Goal: Task Accomplishment & Management: Complete application form

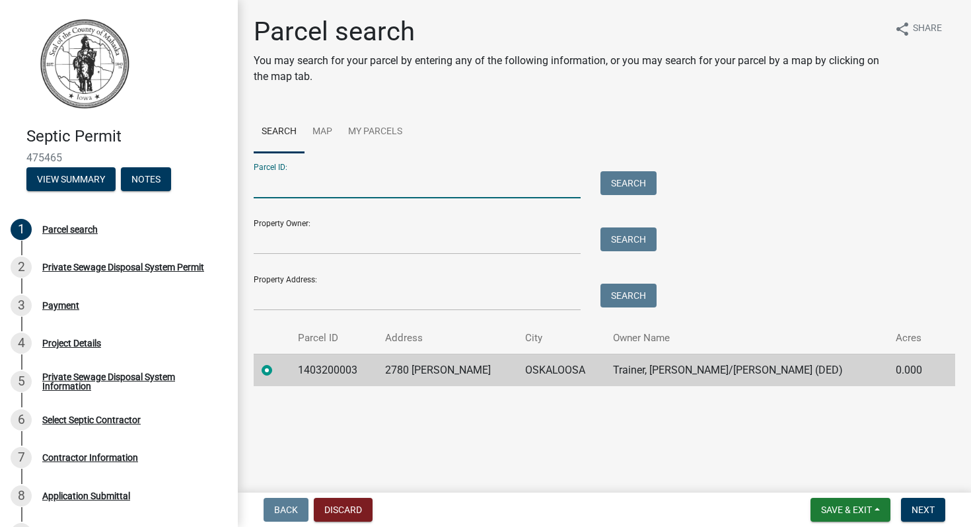
click at [361, 180] on input "Parcel ID:" at bounding box center [417, 184] width 327 height 27
type input "1403200003"
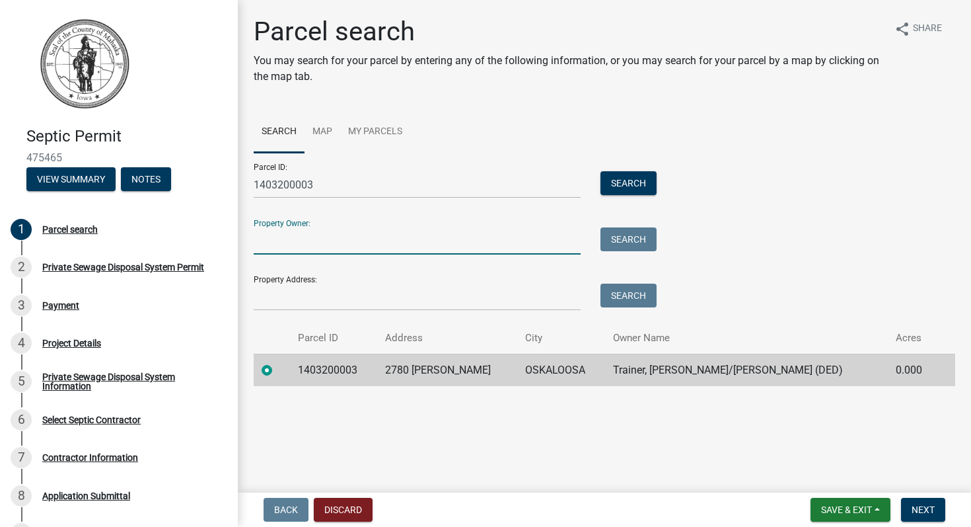
click at [347, 239] on input "Property Owner:" at bounding box center [417, 240] width 327 height 27
type input "Trainer, Ronda Kay/ Thomas Trainer"
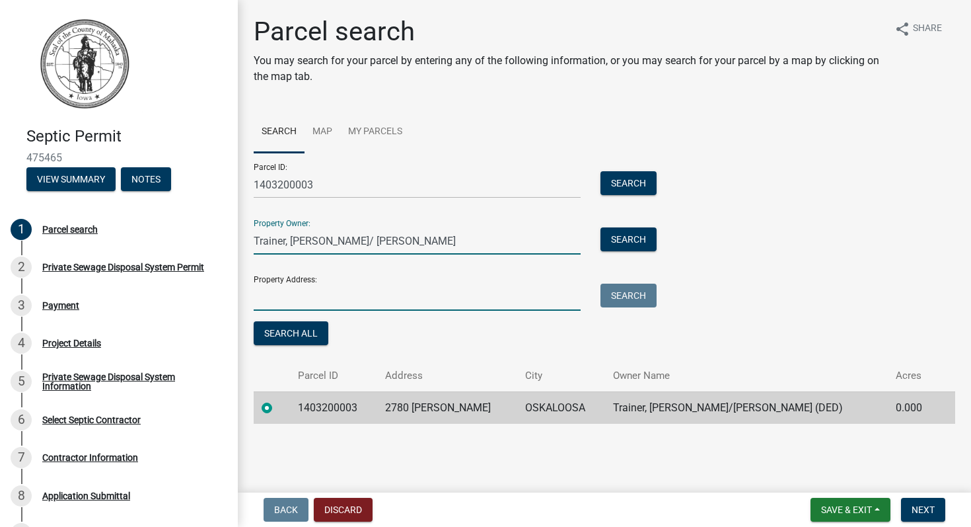
click at [359, 294] on input "Property Address:" at bounding box center [417, 296] width 327 height 27
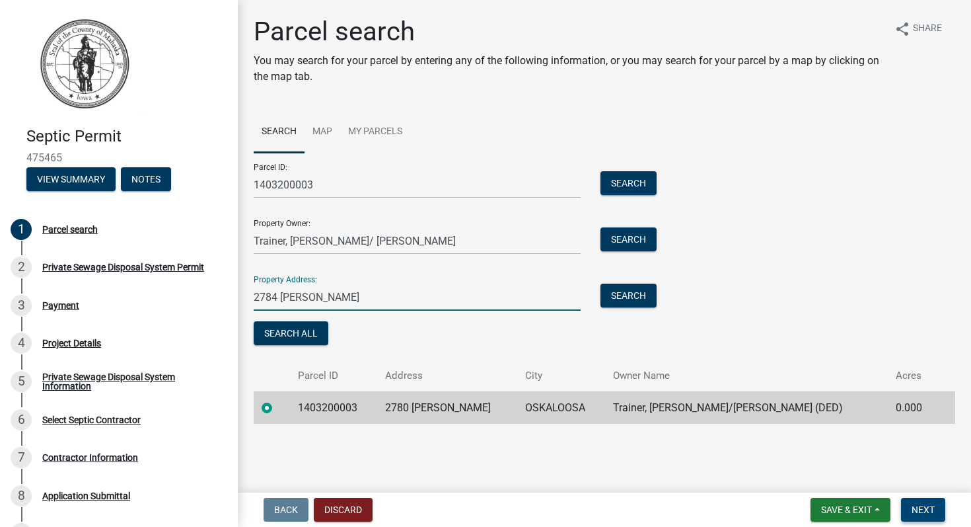
type input "2784 Jewell Oskaloosa"
click at [922, 510] on span "Next" at bounding box center [923, 509] width 23 height 11
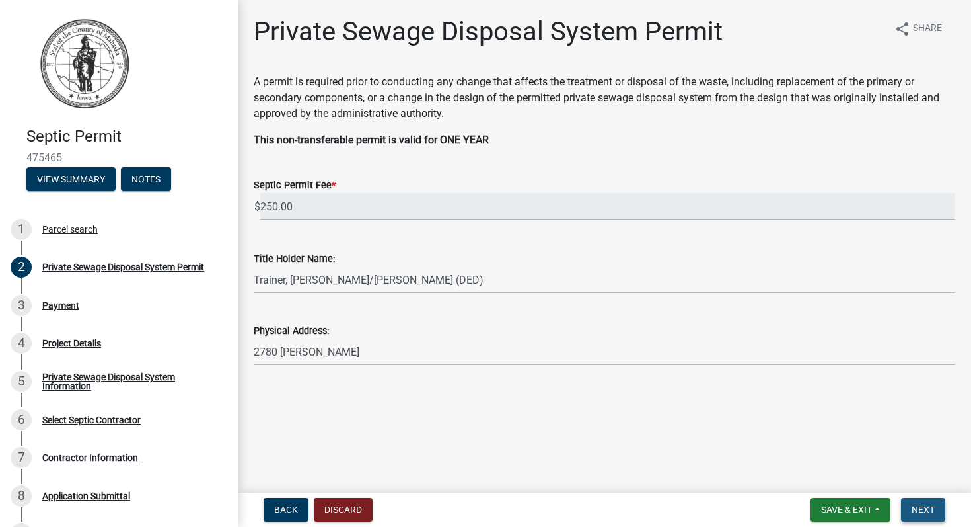
click at [918, 507] on span "Next" at bounding box center [923, 509] width 23 height 11
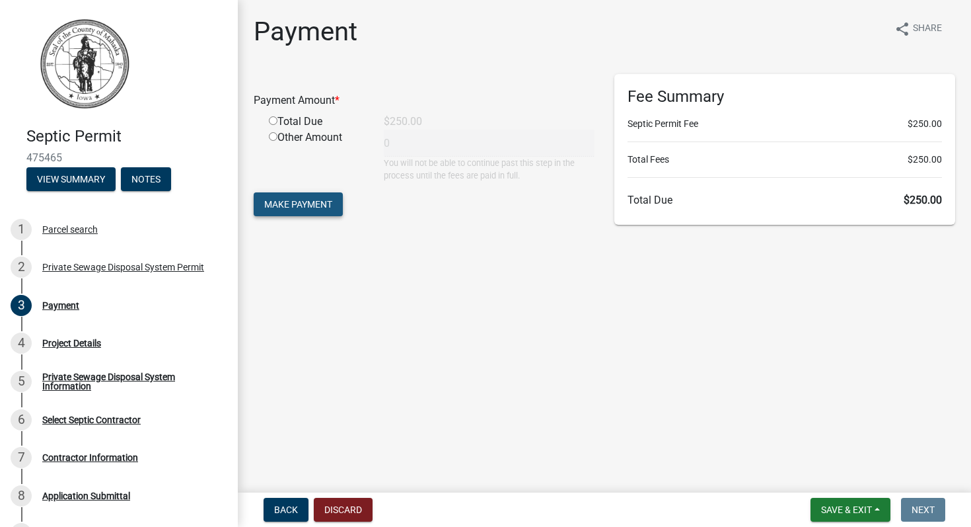
click at [301, 199] on span "Make Payment" at bounding box center [298, 204] width 68 height 11
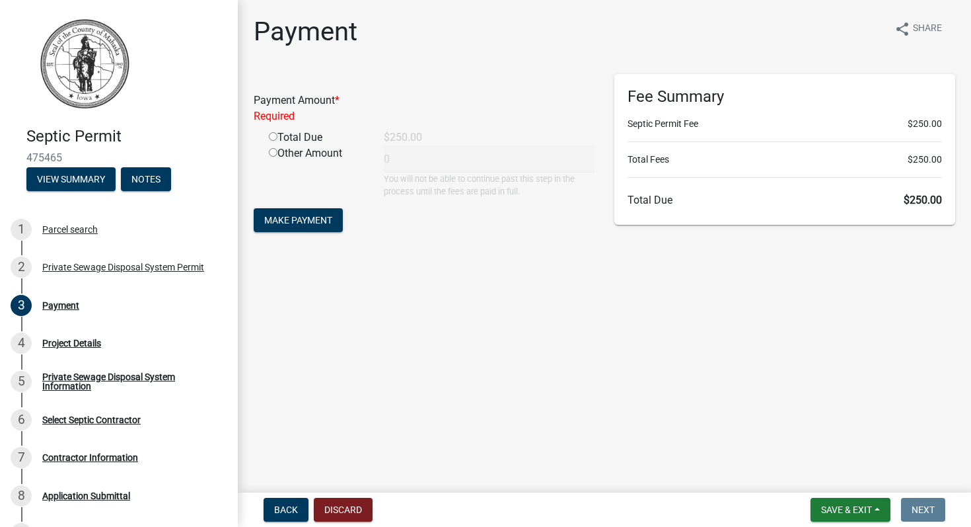
click at [274, 137] on input "radio" at bounding box center [273, 136] width 9 height 9
radio input "true"
type input "250"
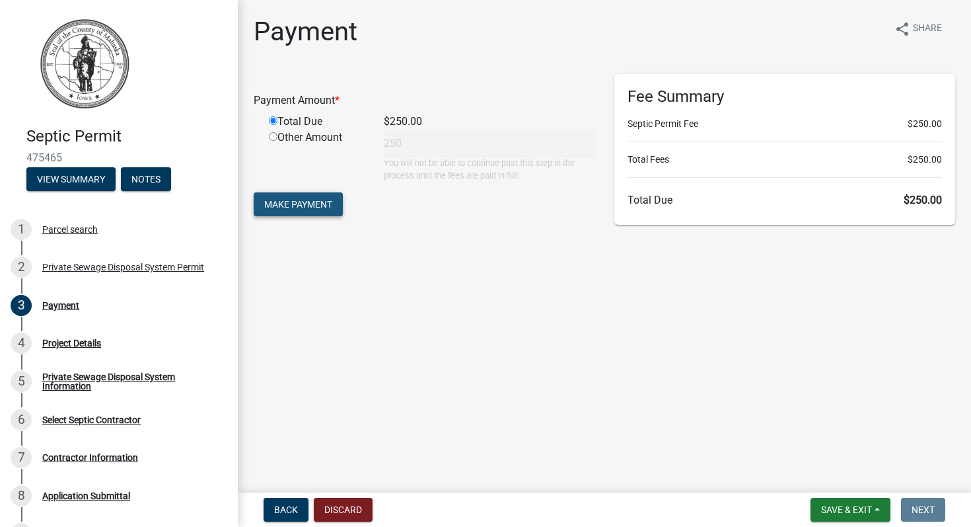
click at [294, 203] on span "Make Payment" at bounding box center [298, 204] width 68 height 11
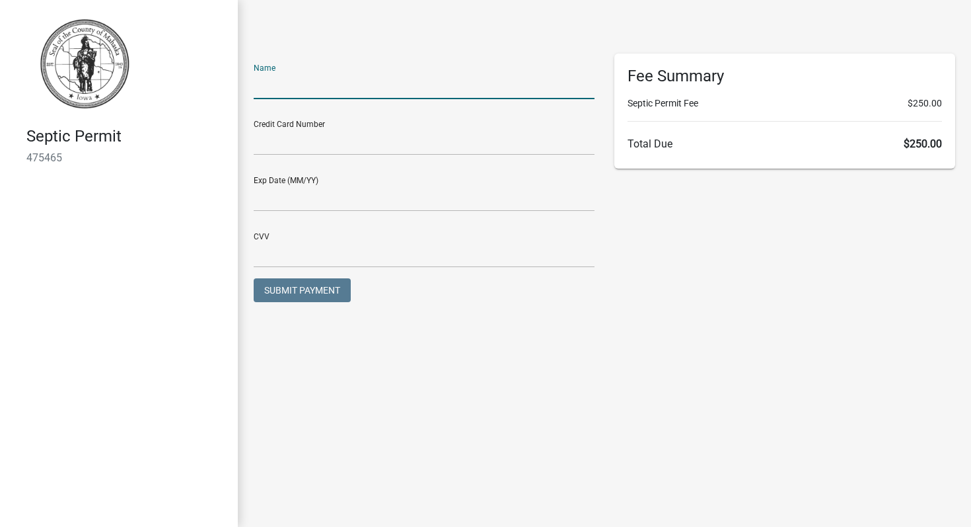
click at [281, 83] on input "text" at bounding box center [424, 85] width 341 height 27
click at [279, 90] on input "text" at bounding box center [424, 85] width 341 height 27
click at [293, 90] on input "[PERSON_NAME]" at bounding box center [424, 85] width 341 height 27
type input "[PERSON_NAME] Trainer"
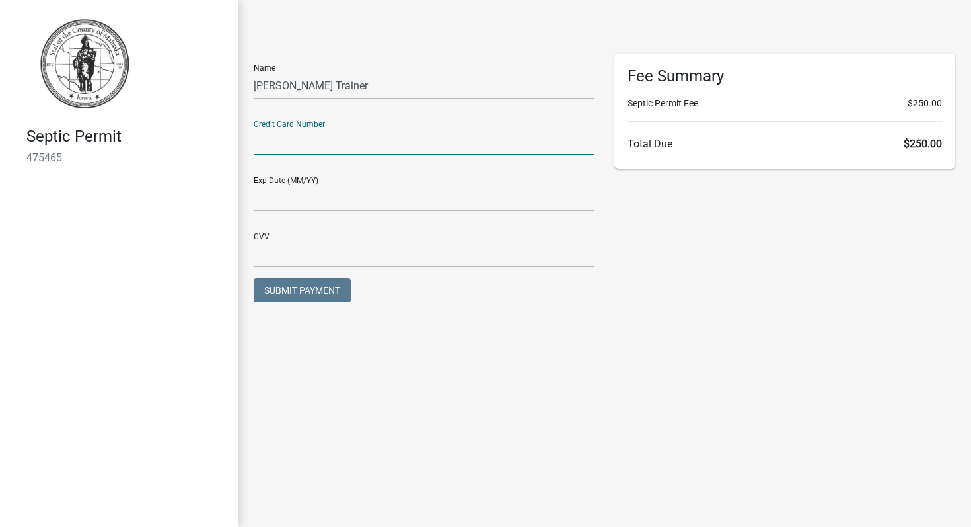
click at [280, 141] on input "text" at bounding box center [424, 141] width 341 height 27
type input "[CREDIT_CARD_NUMBER]"
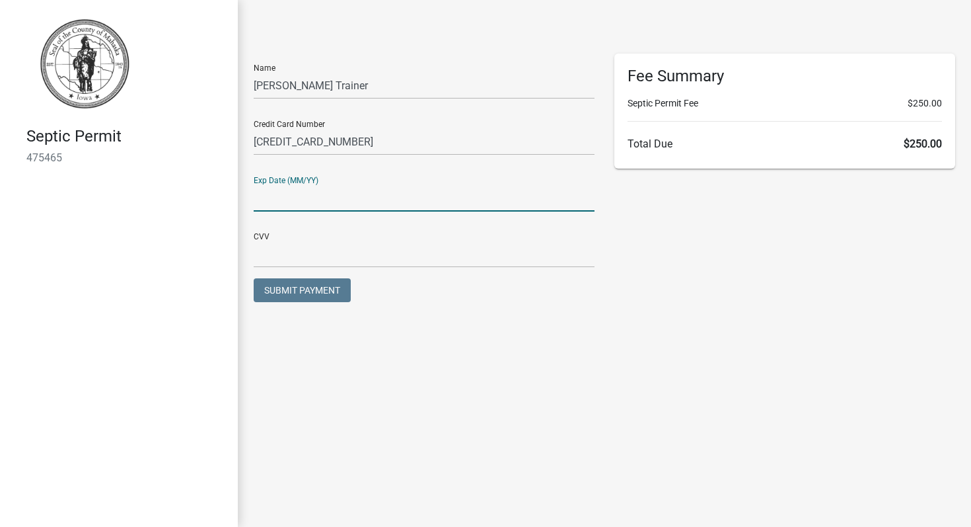
click at [276, 196] on input "text" at bounding box center [424, 197] width 341 height 27
type input "04/27"
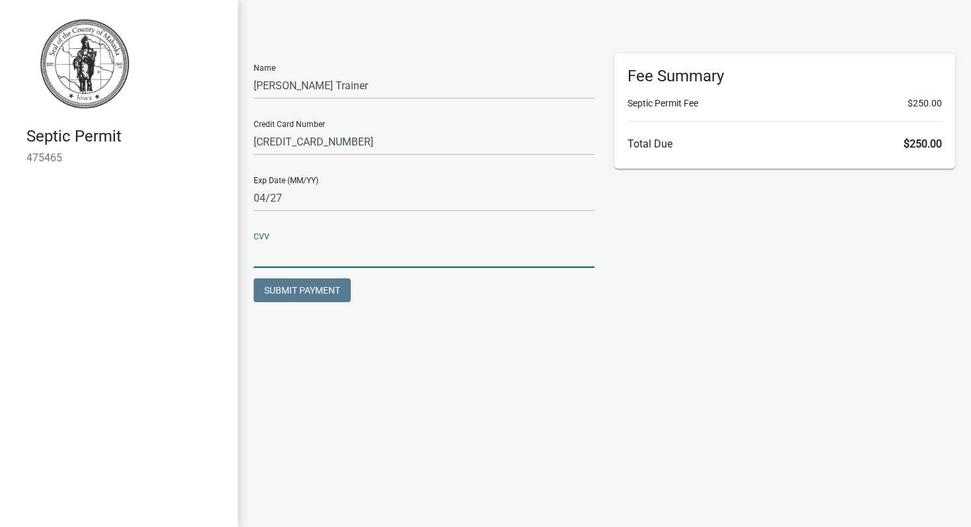
click at [287, 246] on input "text" at bounding box center [424, 253] width 341 height 27
type input "246"
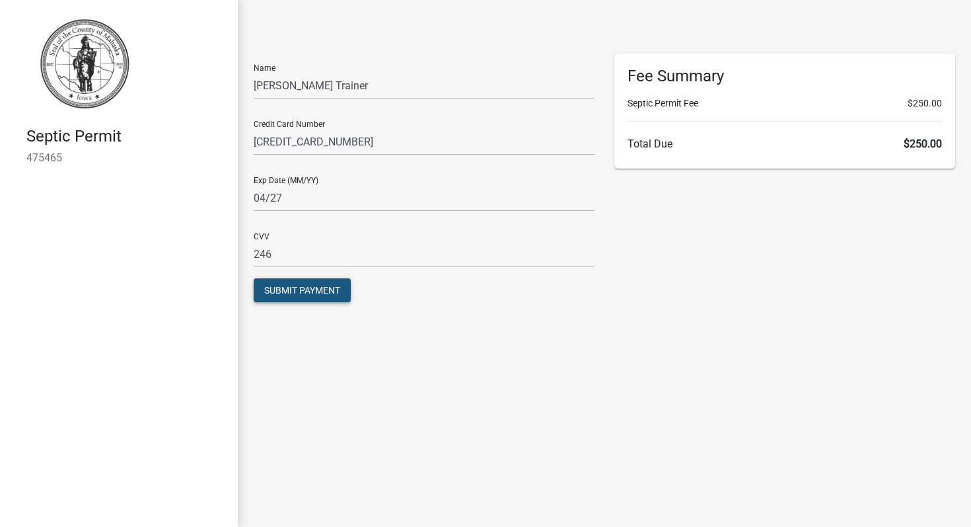
click at [303, 286] on span "Submit Payment" at bounding box center [302, 290] width 76 height 11
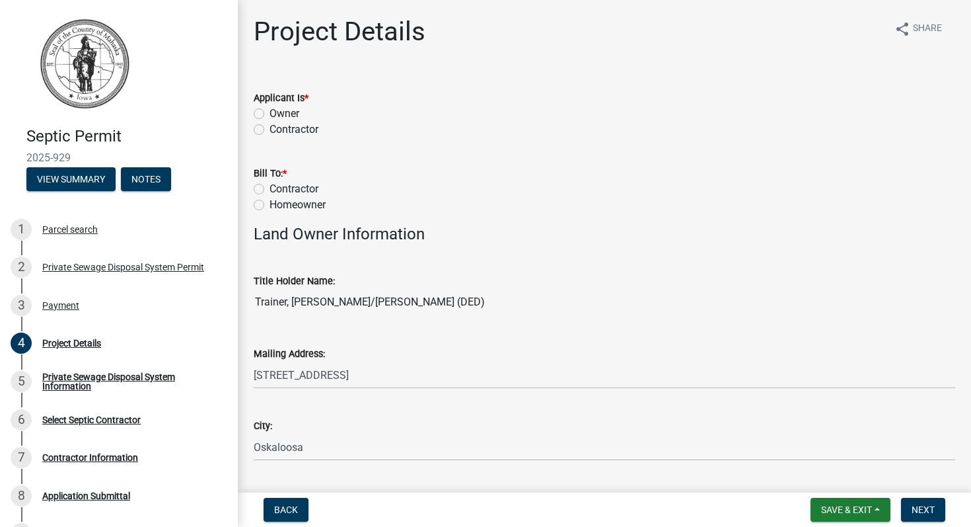
click at [270, 112] on label "Owner" at bounding box center [285, 114] width 30 height 16
click at [270, 112] on input "Owner" at bounding box center [274, 110] width 9 height 9
radio input "true"
click at [270, 204] on label "Homeowner" at bounding box center [298, 205] width 56 height 16
click at [270, 204] on input "Homeowner" at bounding box center [274, 201] width 9 height 9
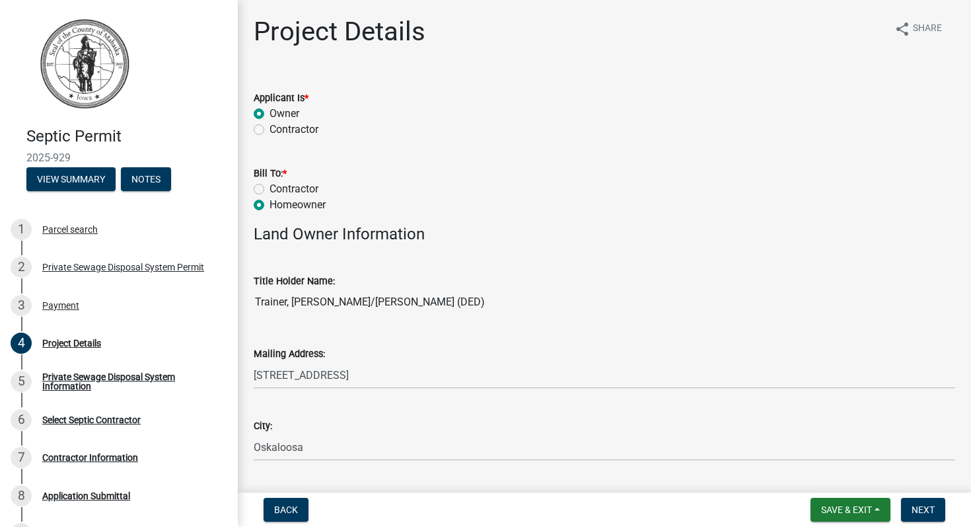
radio input "true"
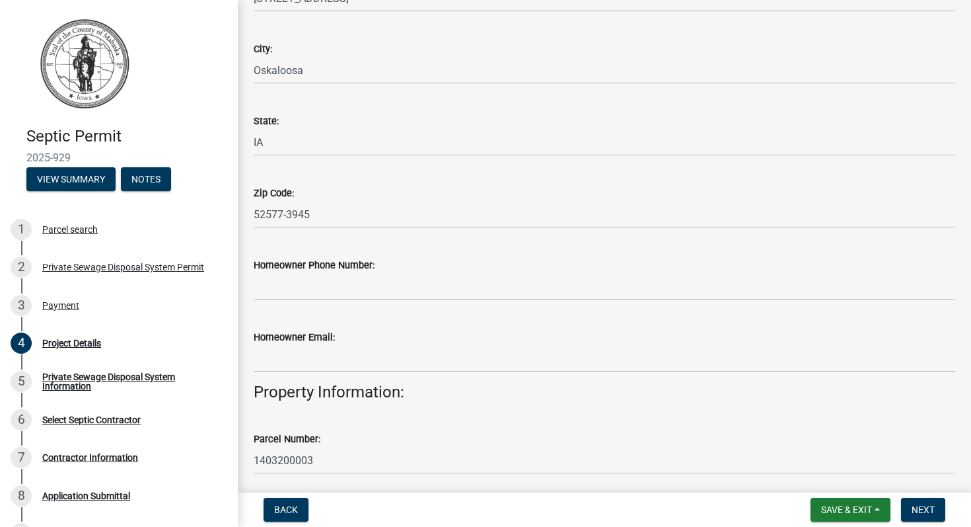
scroll to position [382, 0]
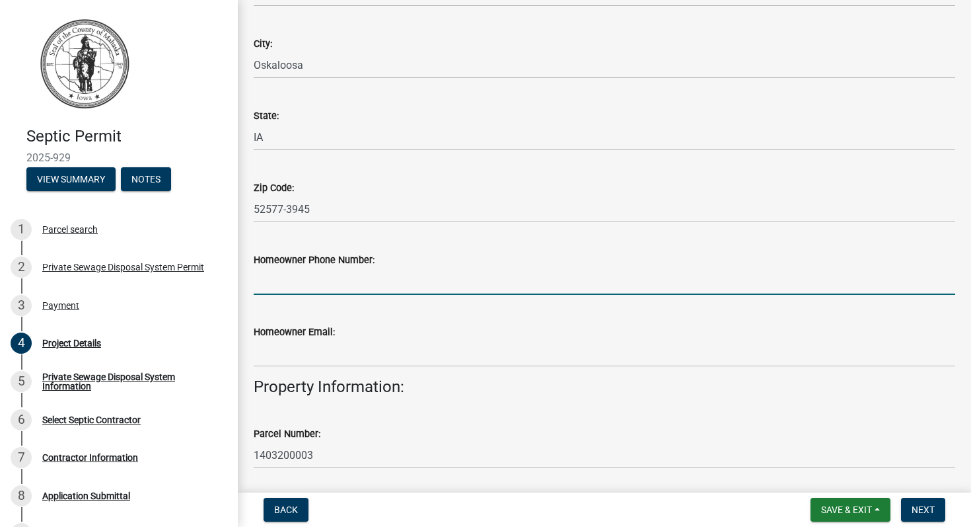
click at [445, 279] on input "Homeowner Phone Number:" at bounding box center [605, 281] width 702 height 27
type input "6416601672"
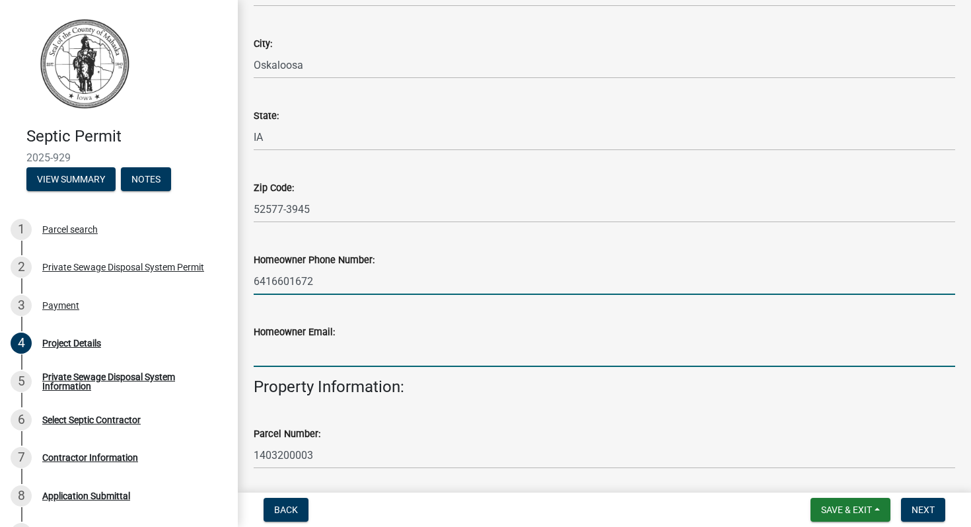
type input "deantrainer@icloud.com"
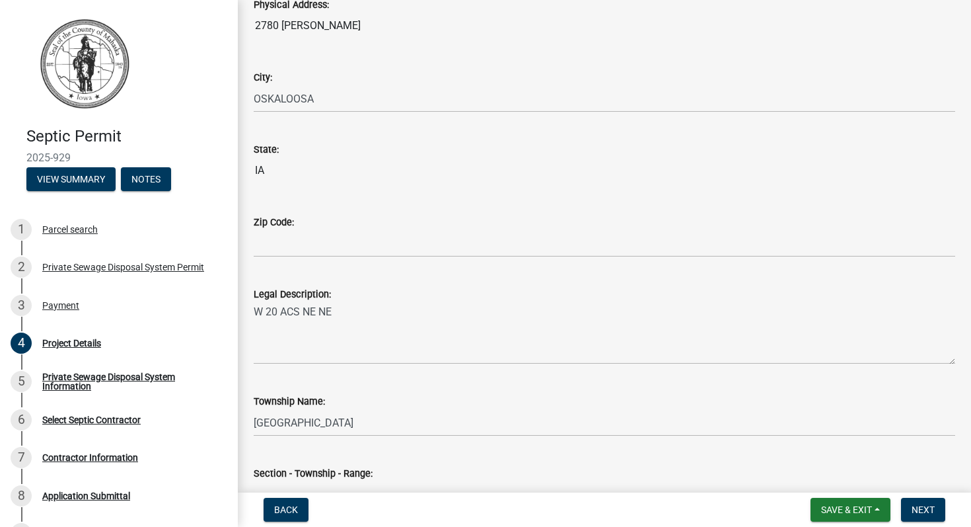
scroll to position [887, 0]
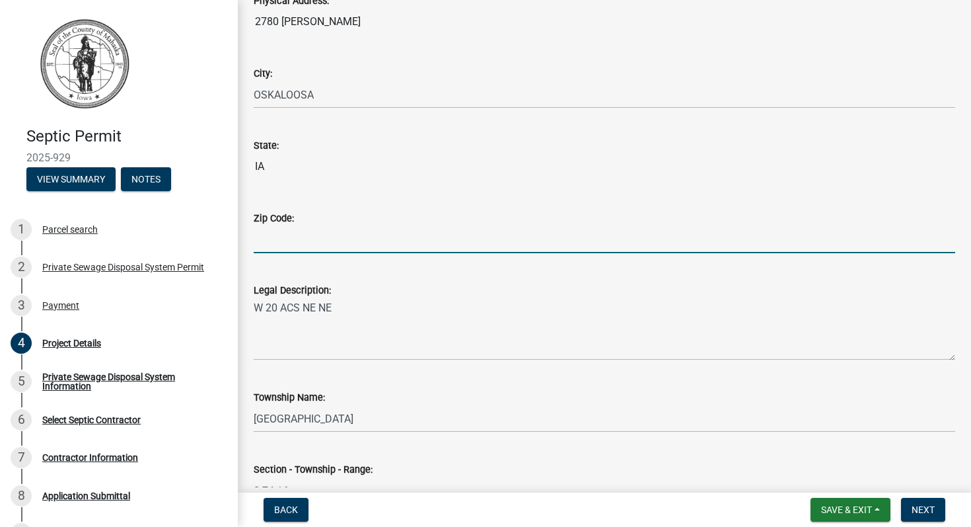
click at [334, 234] on input "Zip Code:" at bounding box center [605, 239] width 702 height 27
type input "52577"
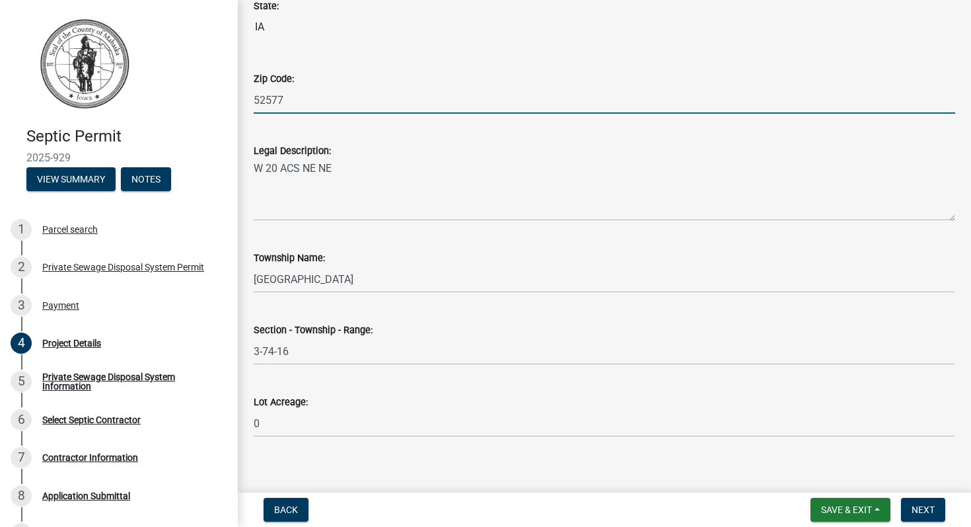
scroll to position [1037, 0]
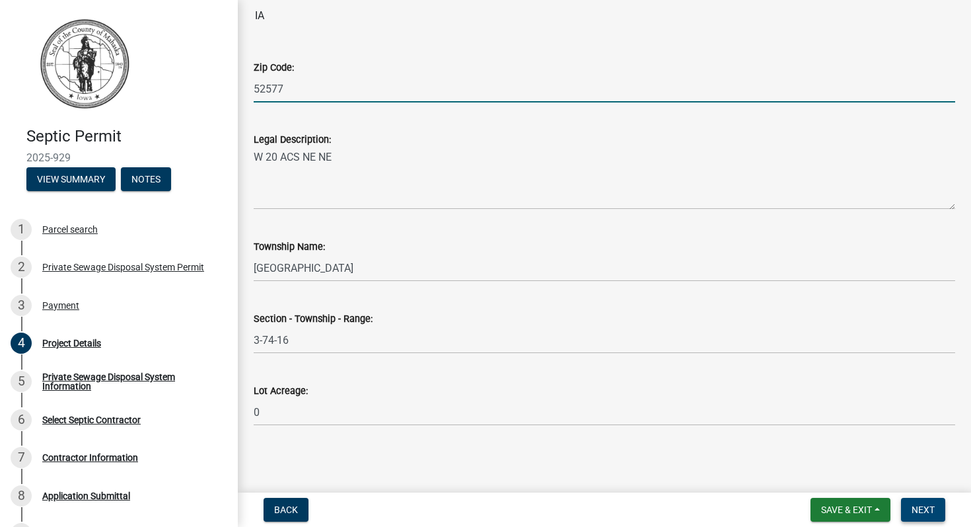
click at [928, 505] on span "Next" at bounding box center [923, 509] width 23 height 11
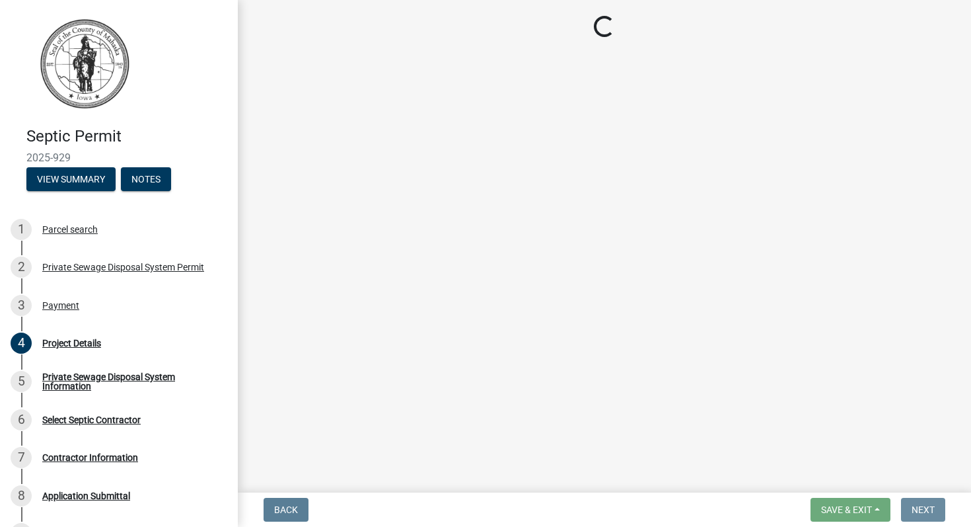
scroll to position [0, 0]
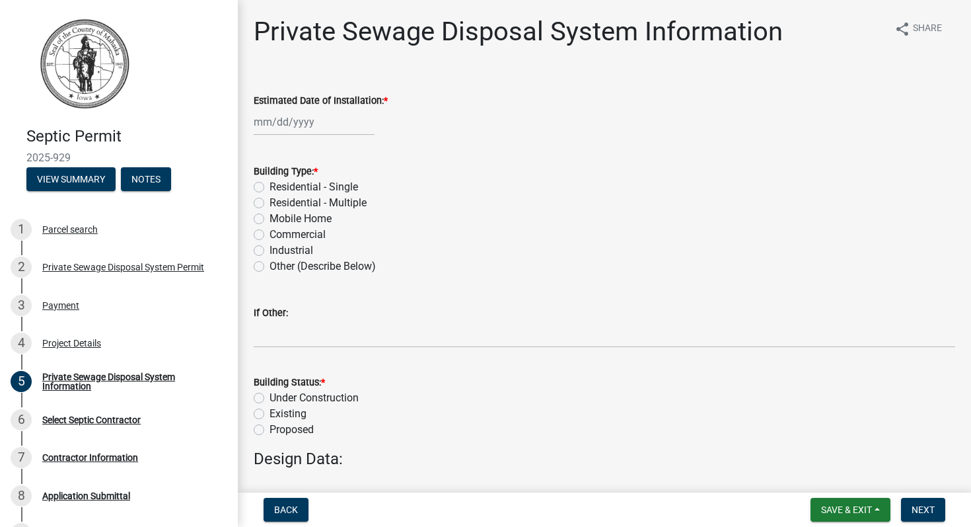
click at [270, 184] on label "Residential - Single" at bounding box center [314, 187] width 89 height 16
click at [270, 184] on input "Residential - Single" at bounding box center [274, 183] width 9 height 9
radio input "true"
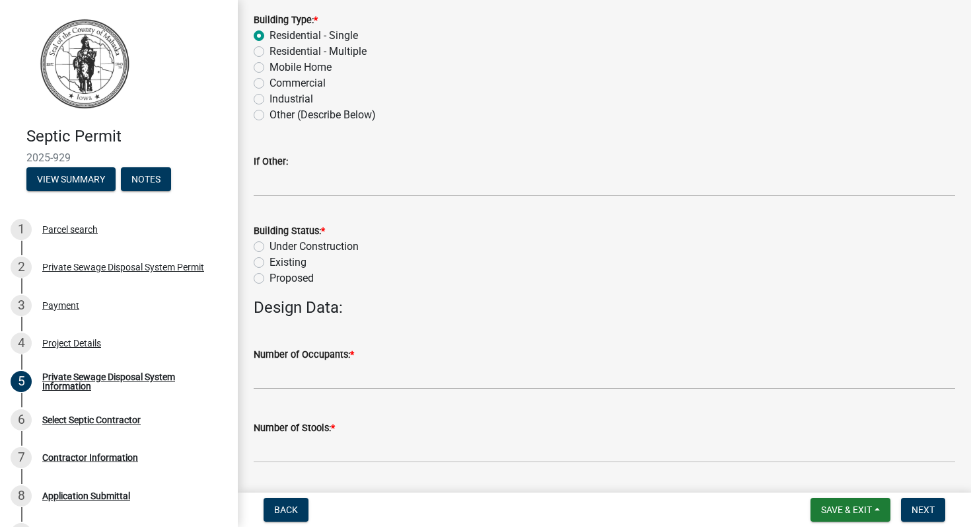
scroll to position [152, 0]
click at [270, 244] on label "Under Construction" at bounding box center [314, 246] width 89 height 16
click at [270, 244] on input "Under Construction" at bounding box center [274, 242] width 9 height 9
radio input "true"
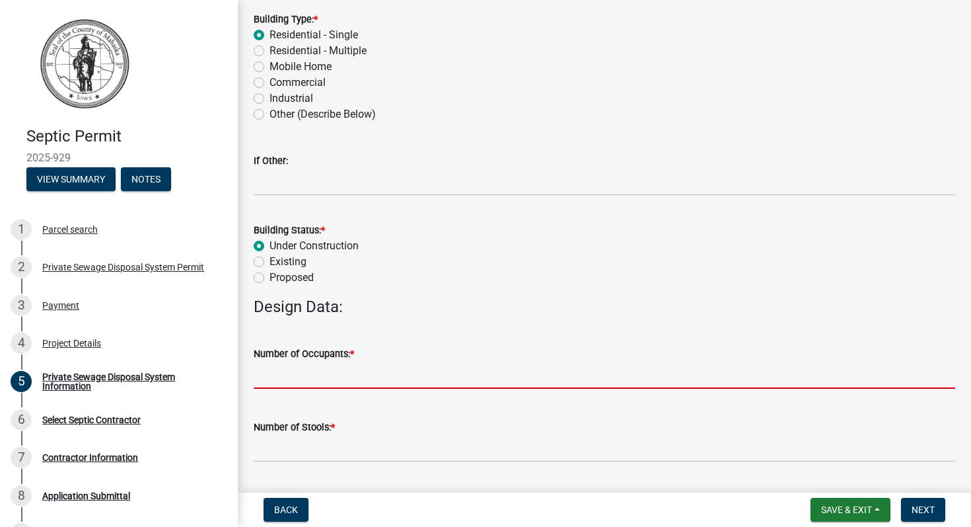
click at [390, 371] on input "text" at bounding box center [605, 374] width 702 height 27
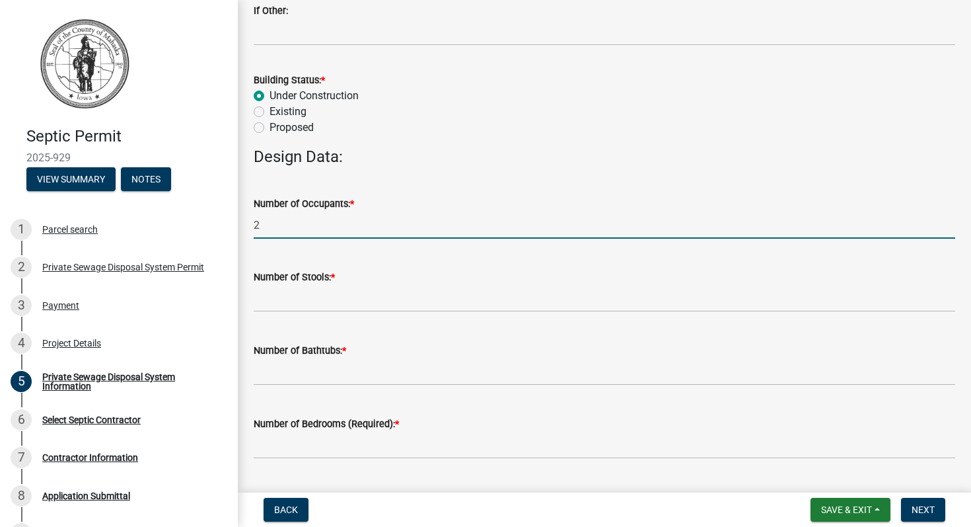
scroll to position [307, 0]
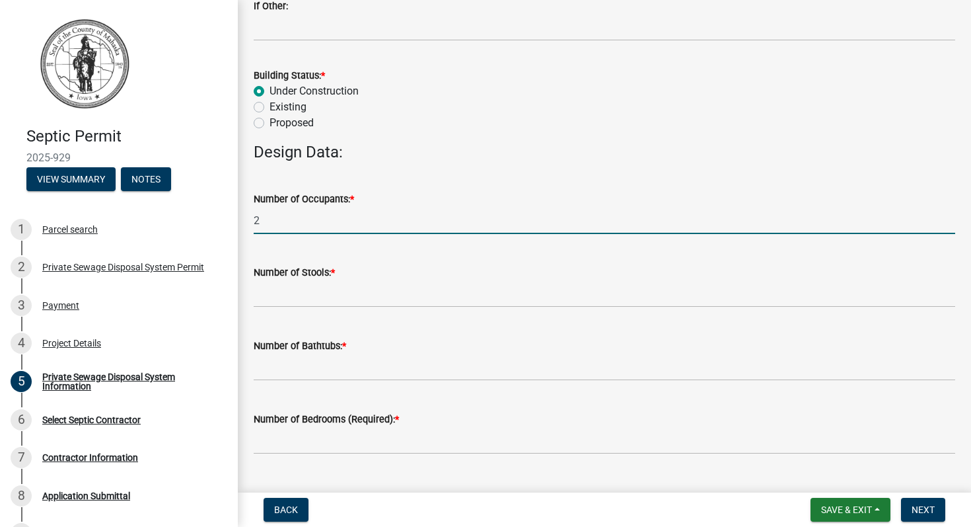
type input "2"
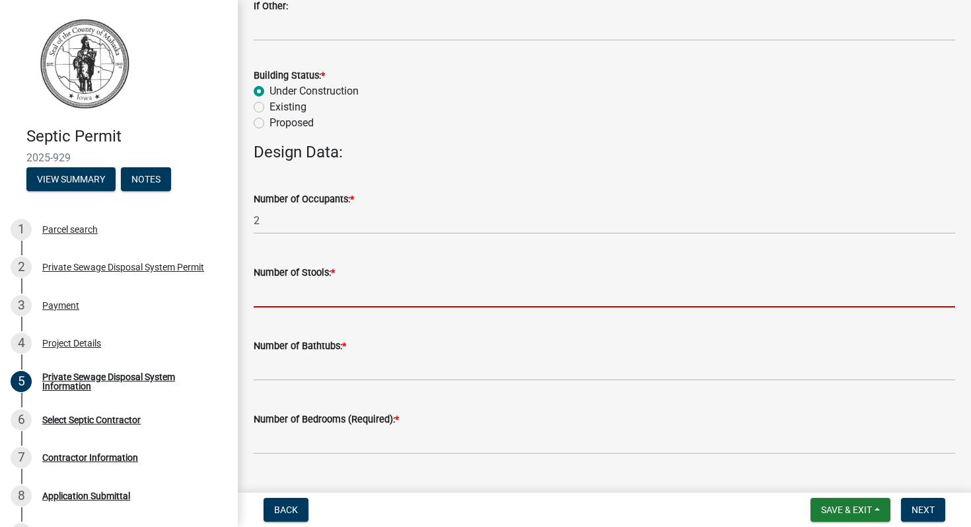
click at [337, 297] on input "text" at bounding box center [605, 293] width 702 height 27
type input "3"
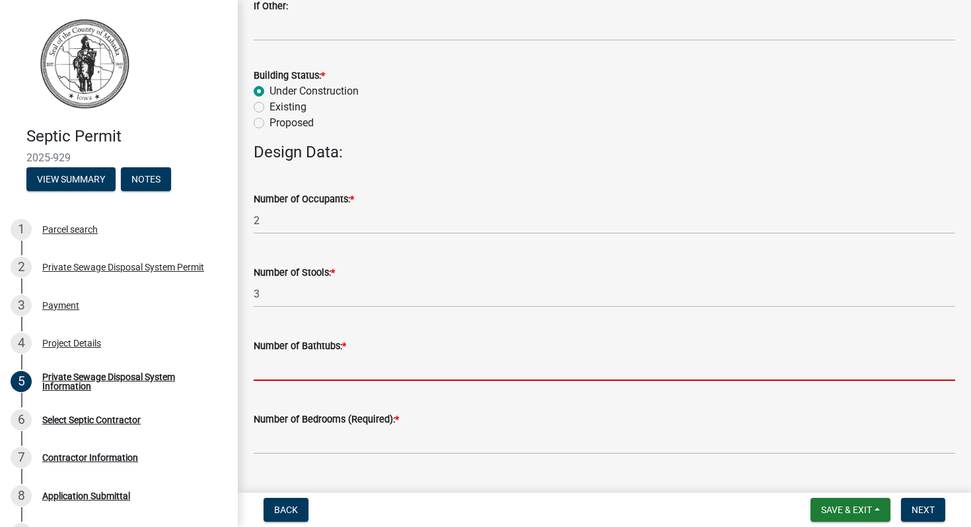
click at [337, 362] on input "text" at bounding box center [605, 366] width 702 height 27
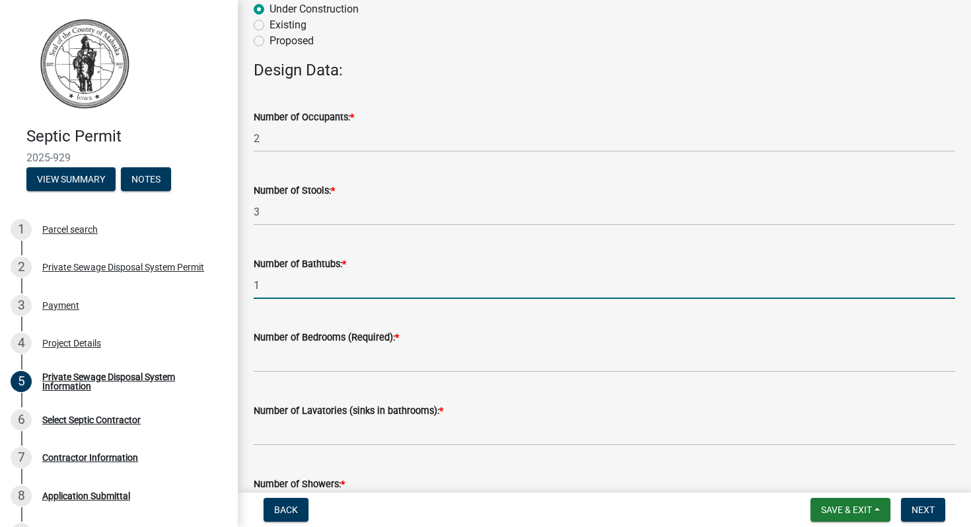
scroll to position [399, 0]
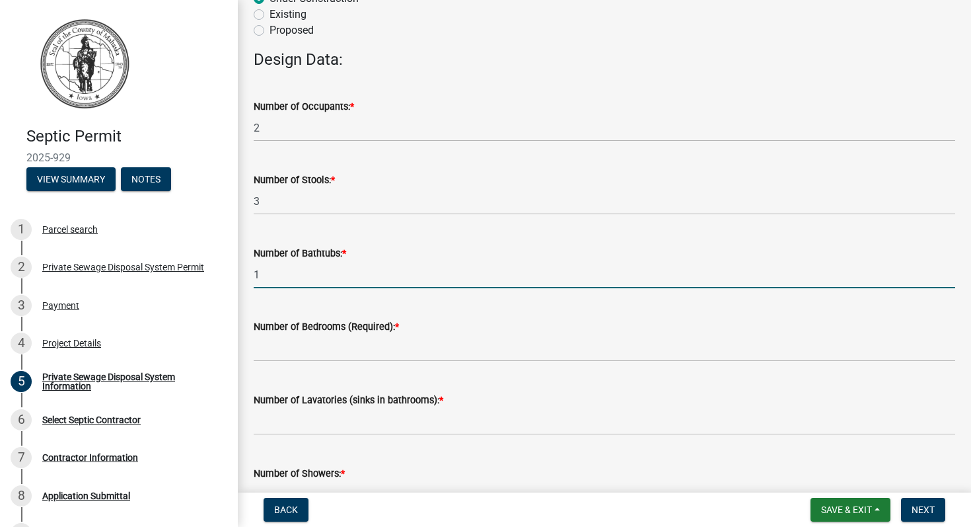
type input "1"
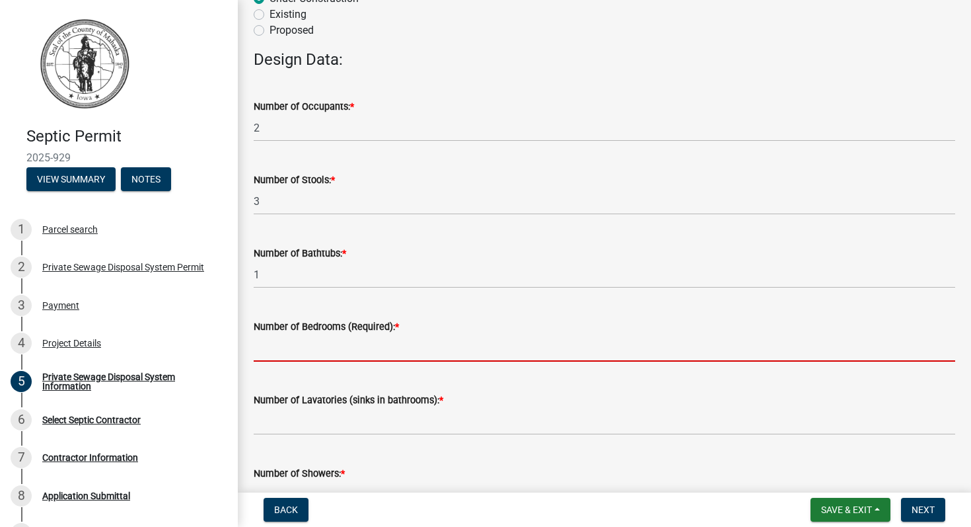
click at [330, 347] on input "text" at bounding box center [605, 347] width 702 height 27
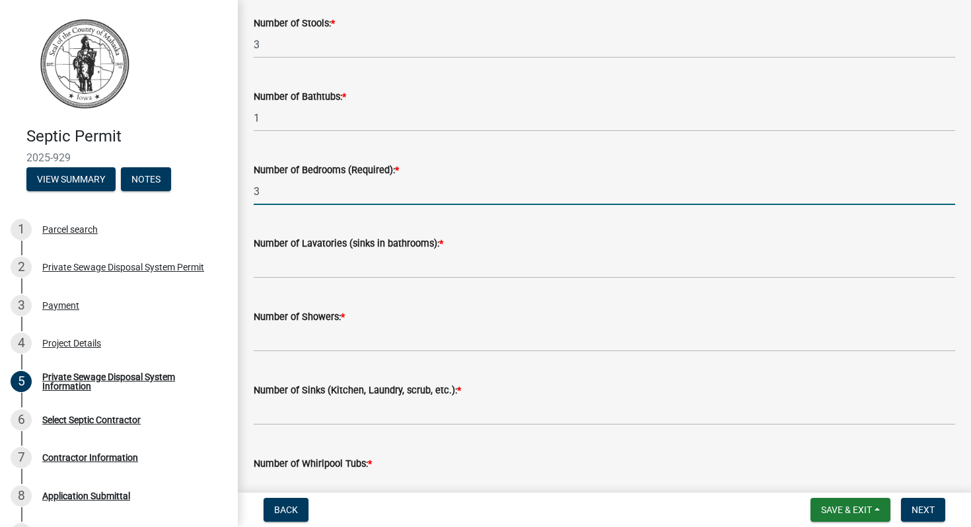
scroll to position [560, 0]
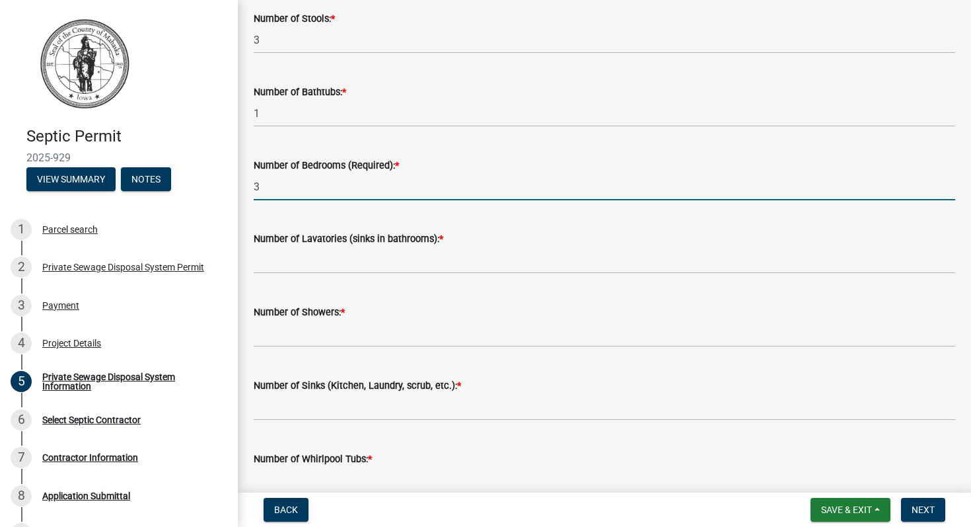
type input "3"
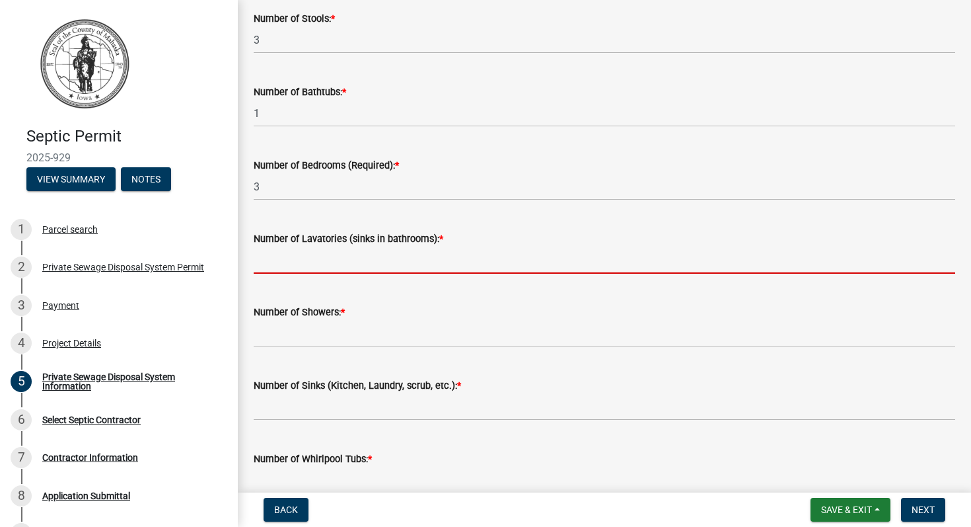
click at [367, 259] on input "text" at bounding box center [605, 259] width 702 height 27
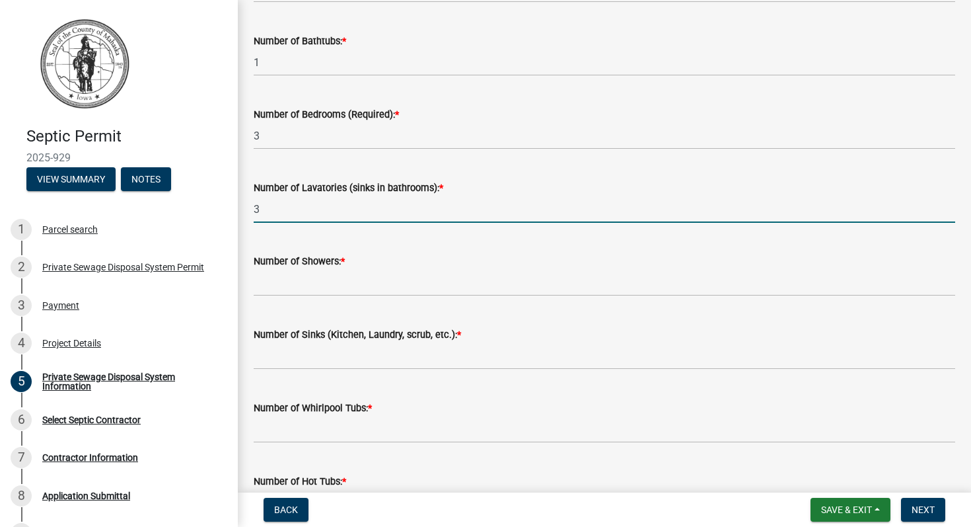
scroll to position [612, 0]
type input "3"
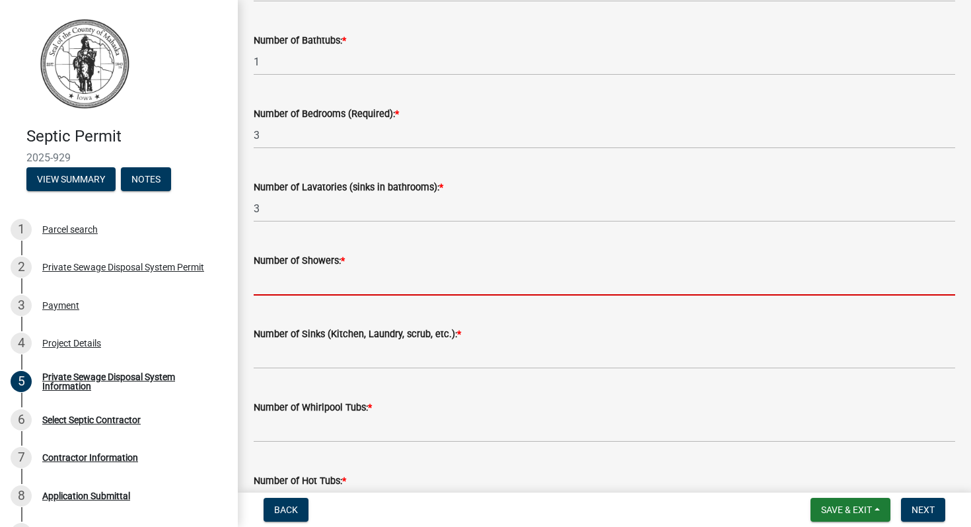
click at [341, 280] on input "text" at bounding box center [605, 281] width 702 height 27
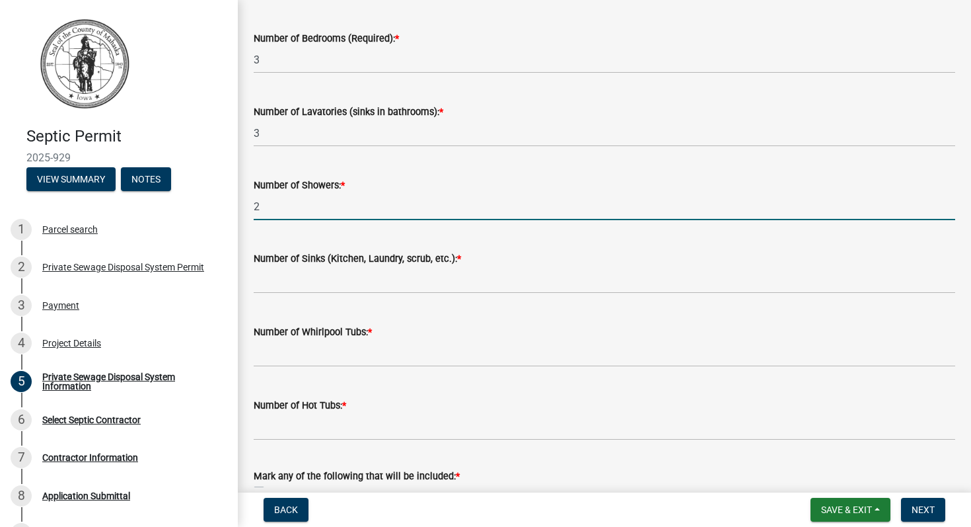
scroll to position [684, 0]
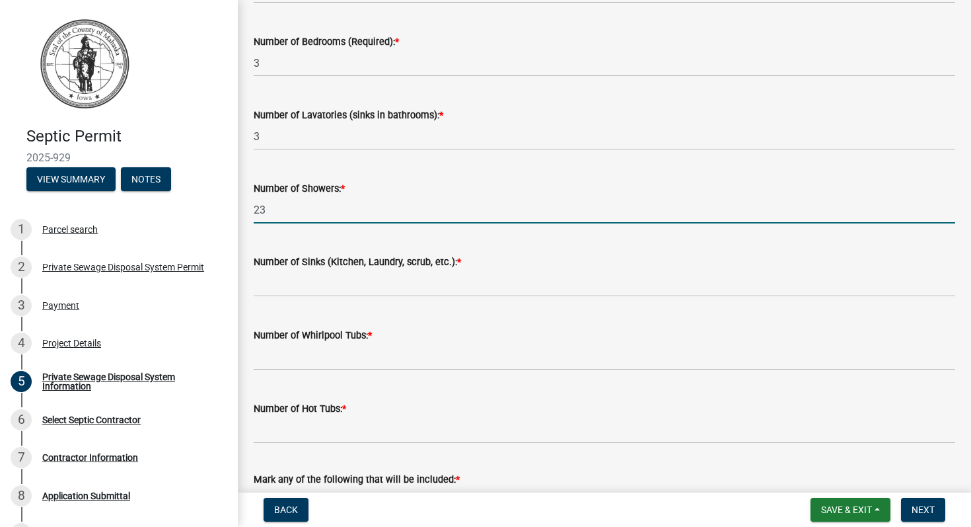
type input "23"
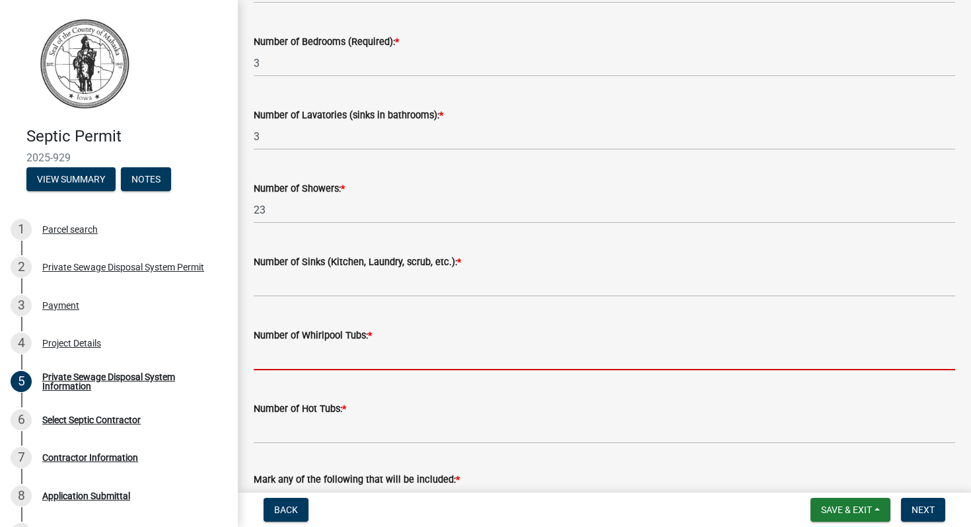
click at [363, 355] on input "text" at bounding box center [605, 356] width 702 height 27
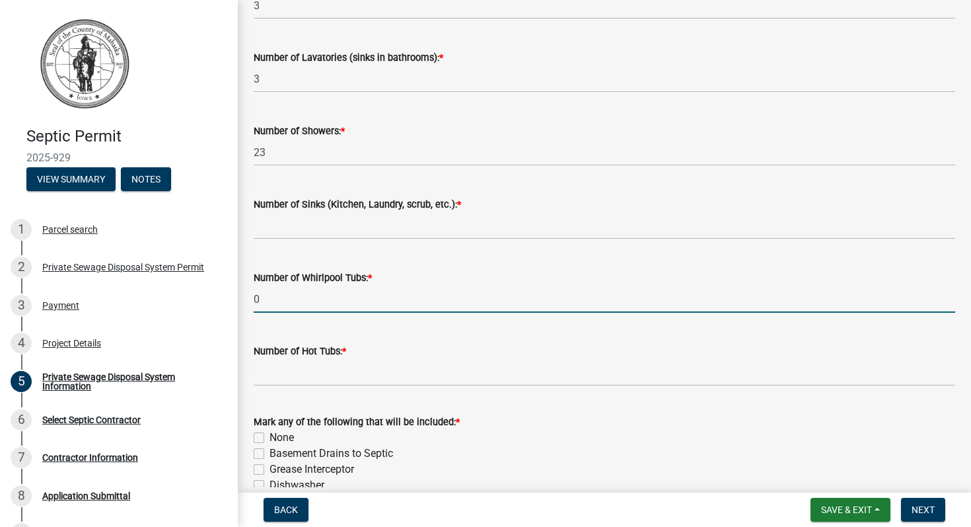
scroll to position [743, 0]
type input "0"
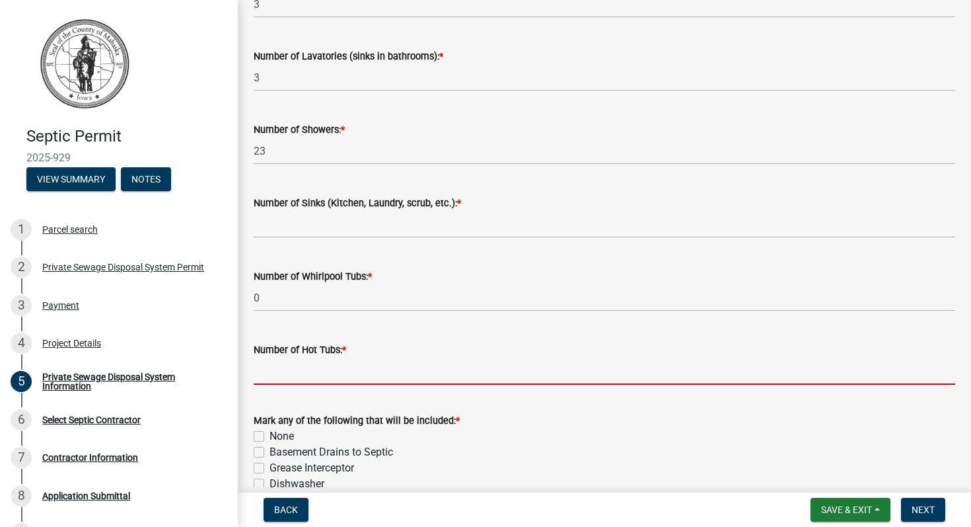
click at [375, 367] on input "text" at bounding box center [605, 370] width 702 height 27
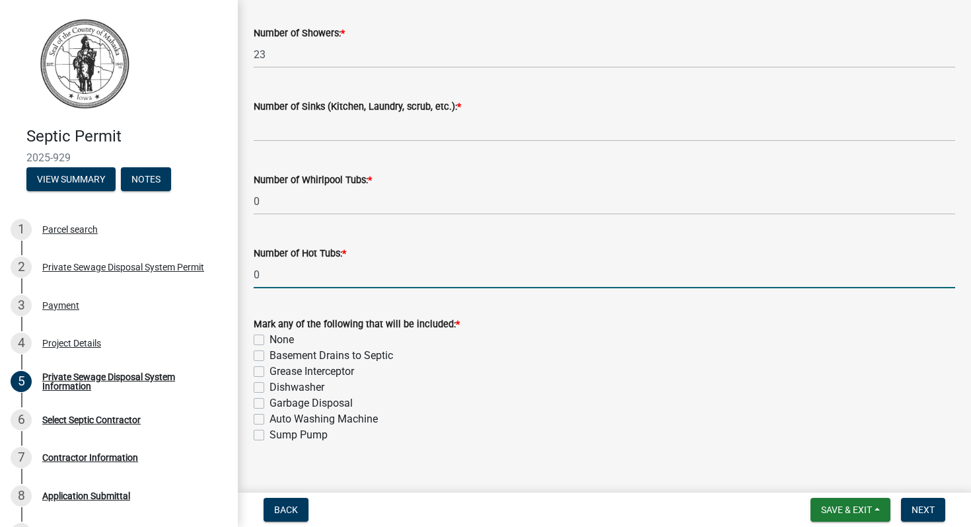
scroll to position [841, 0]
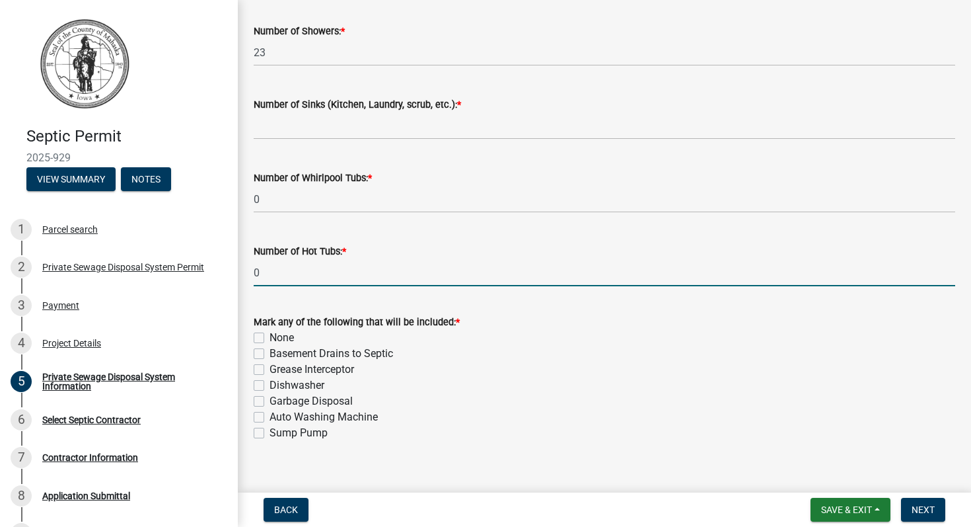
type input "0"
click at [270, 385] on label "Dishwasher" at bounding box center [297, 385] width 55 height 16
click at [270, 385] on input "Dishwasher" at bounding box center [274, 381] width 9 height 9
checkbox input "true"
checkbox input "false"
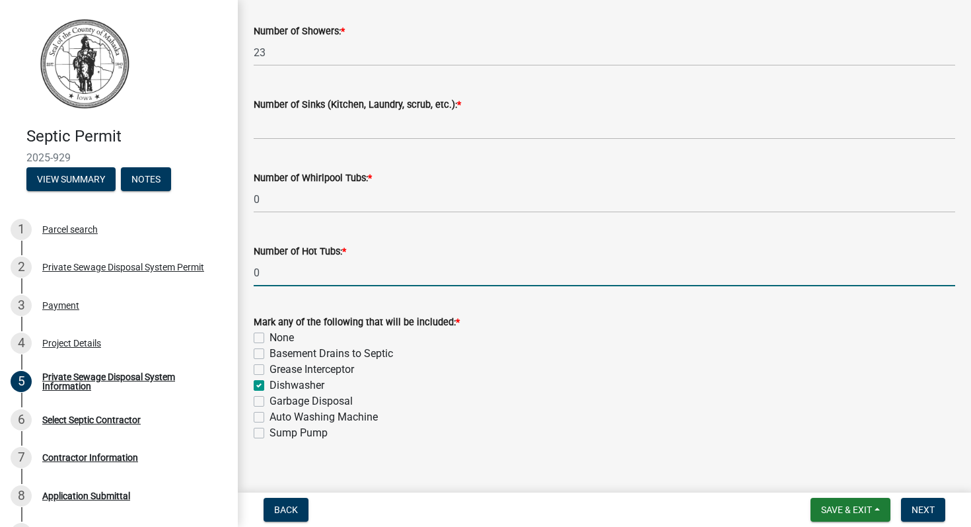
checkbox input "false"
checkbox input "true"
checkbox input "false"
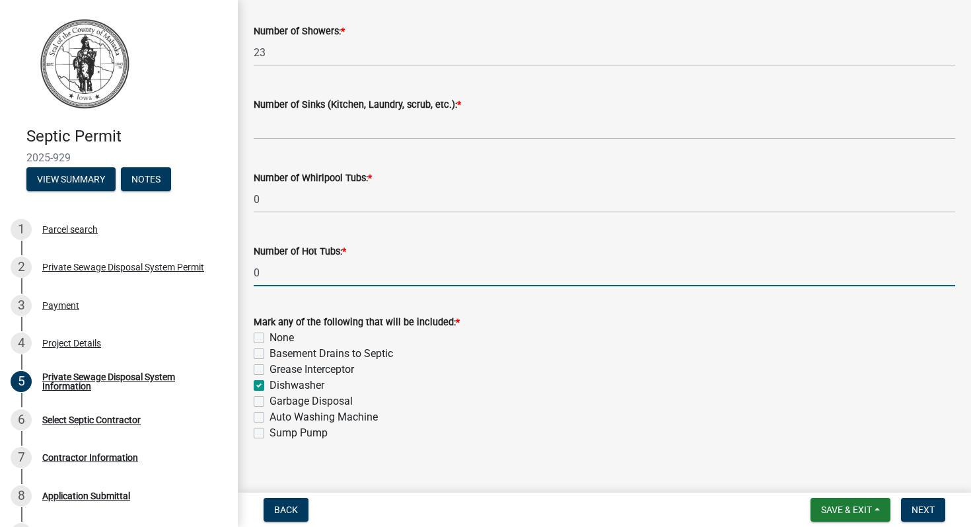
checkbox input "false"
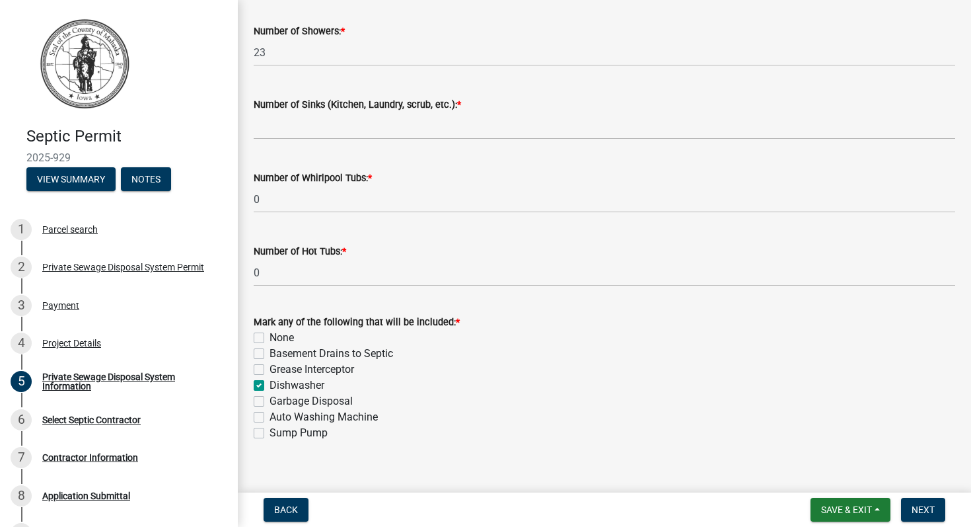
click at [270, 398] on label "Garbage Disposal" at bounding box center [311, 401] width 83 height 16
click at [270, 398] on input "Garbage Disposal" at bounding box center [274, 397] width 9 height 9
checkbox input "true"
checkbox input "false"
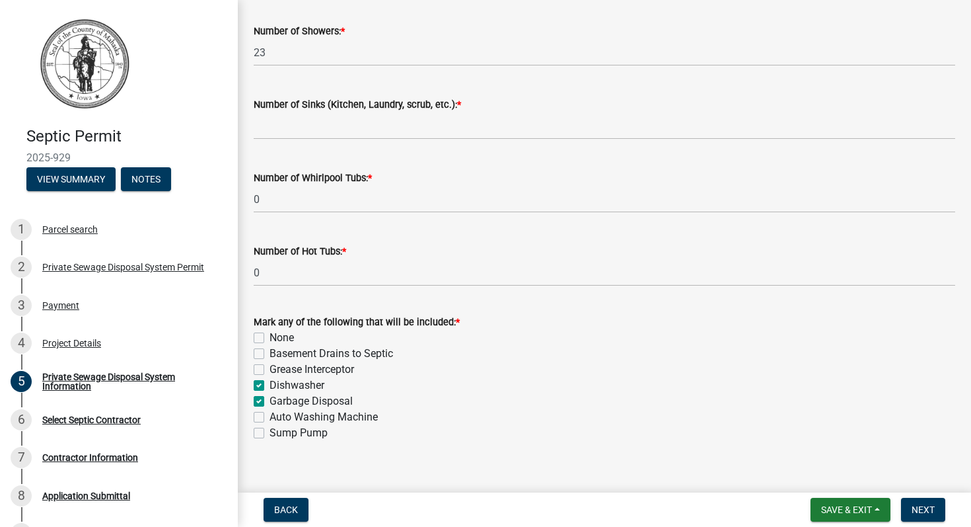
checkbox input "false"
checkbox input "true"
checkbox input "false"
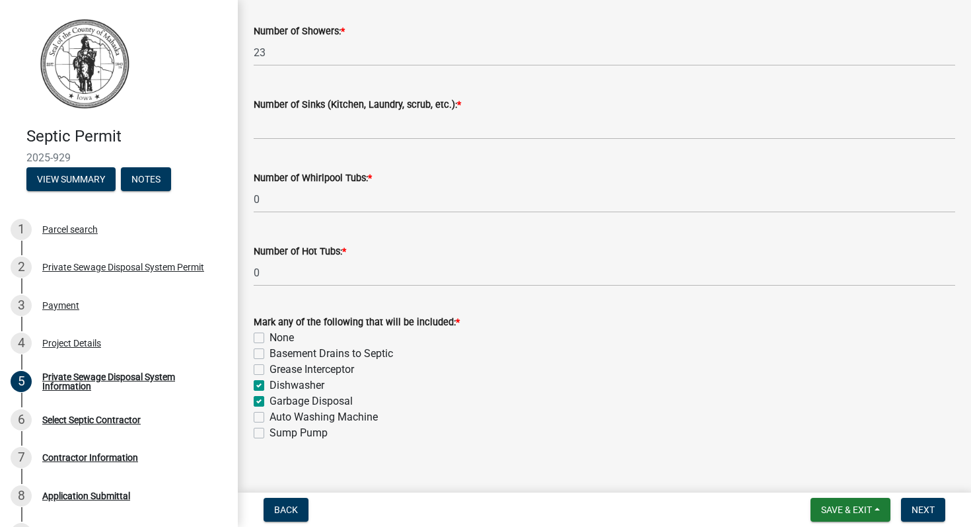
click at [270, 412] on label "Auto Washing Machine" at bounding box center [324, 417] width 108 height 16
click at [270, 412] on input "Auto Washing Machine" at bounding box center [274, 413] width 9 height 9
checkbox input "true"
checkbox input "false"
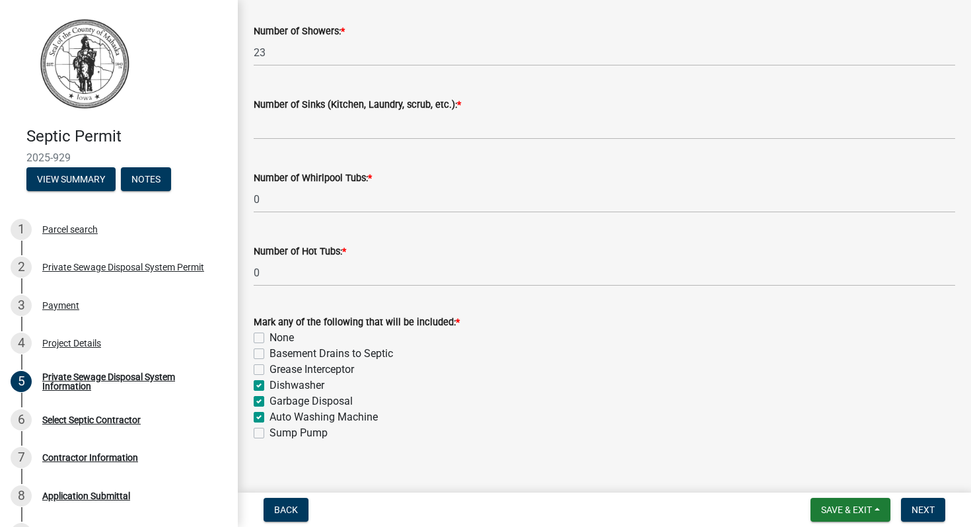
checkbox input "false"
checkbox input "true"
checkbox input "false"
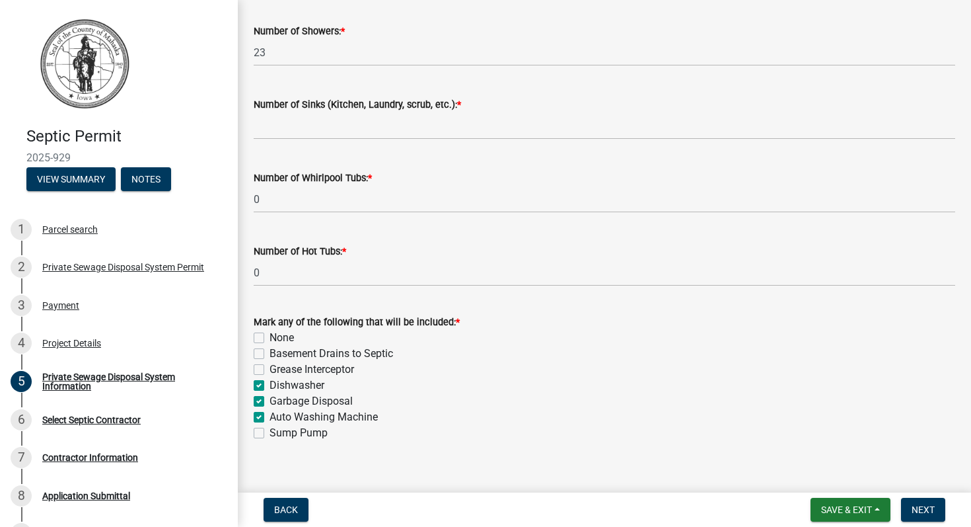
scroll to position [858, 0]
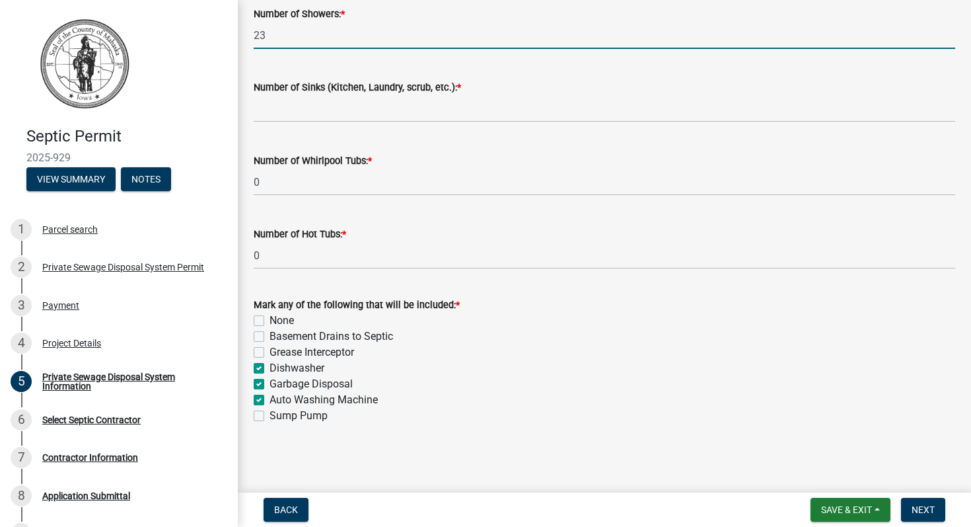
click at [271, 36] on input "23" at bounding box center [605, 35] width 702 height 27
type input "2"
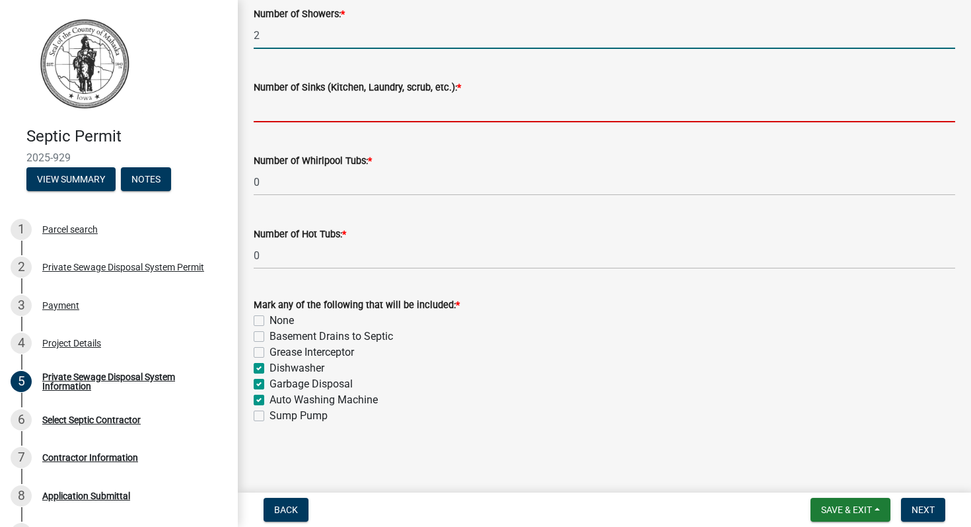
click at [283, 108] on input "text" at bounding box center [605, 108] width 702 height 27
type input "3"
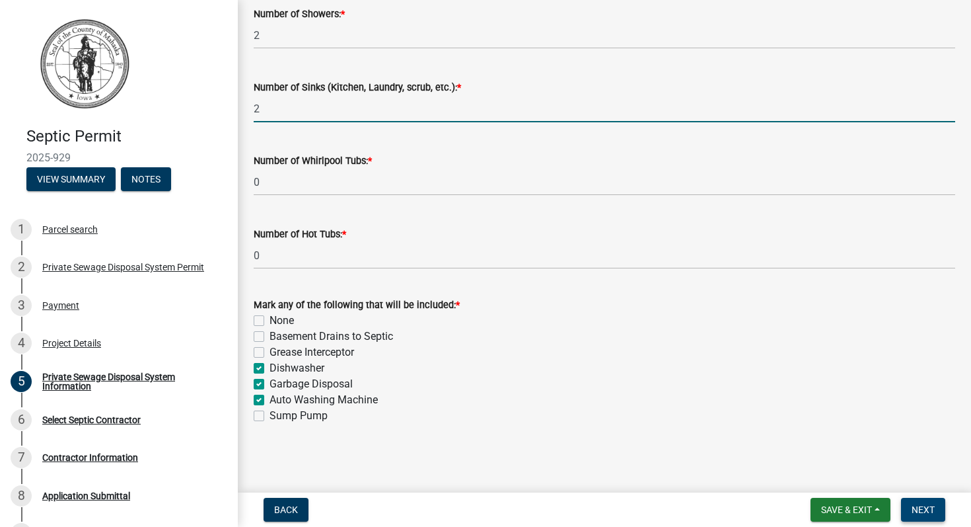
type input "2"
click at [922, 509] on span "Next" at bounding box center [923, 509] width 23 height 11
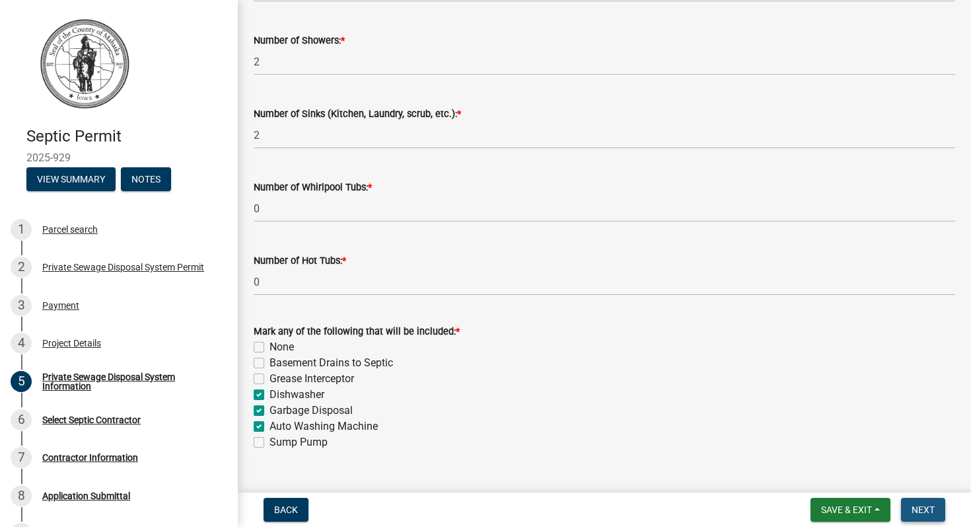
scroll to position [885, 0]
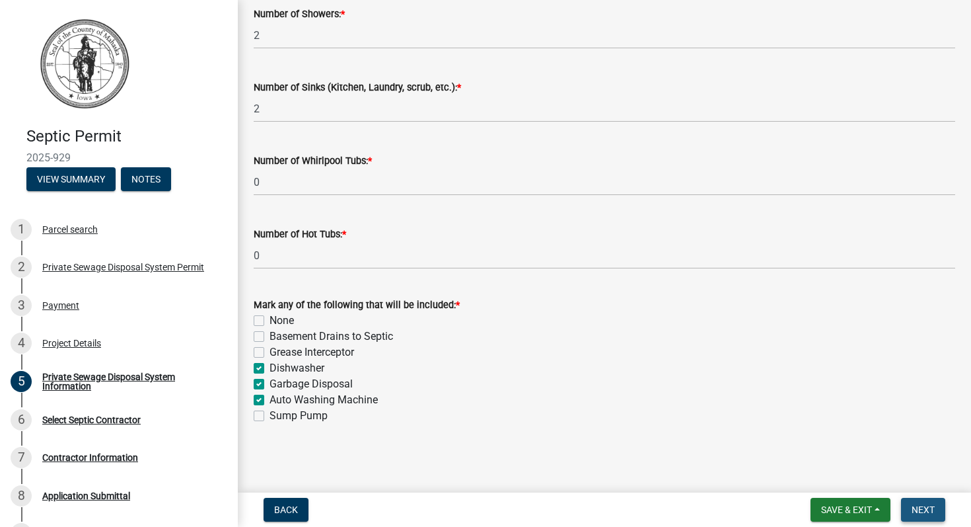
click at [923, 505] on span "Next" at bounding box center [923, 509] width 23 height 11
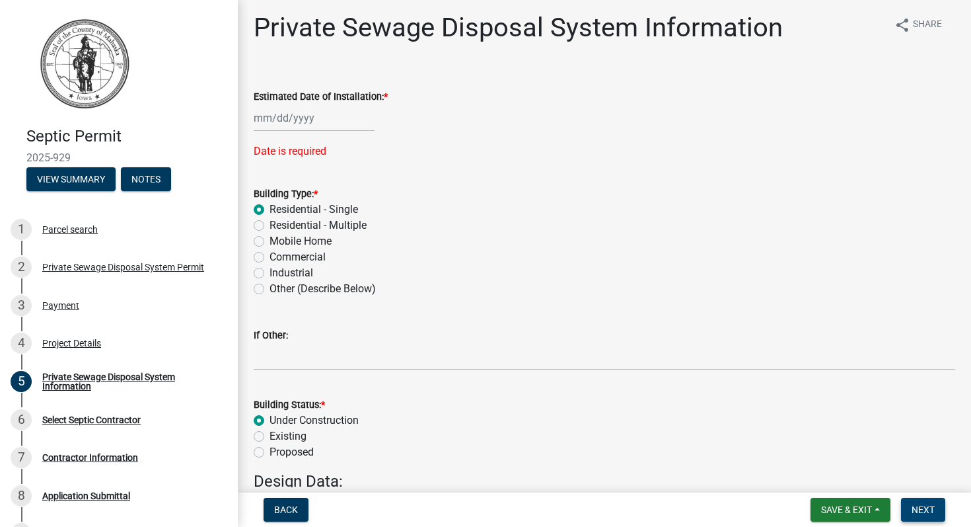
scroll to position [0, 0]
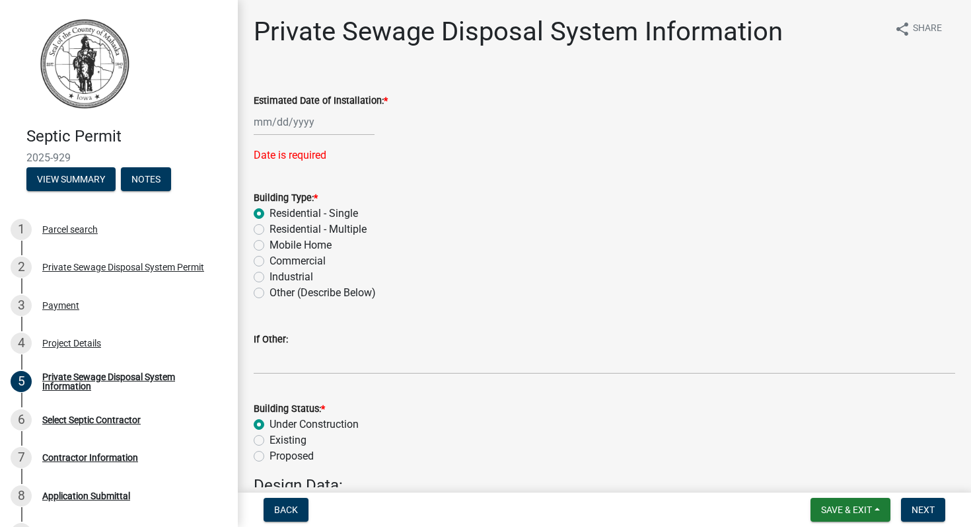
select select "9"
select select "2025"
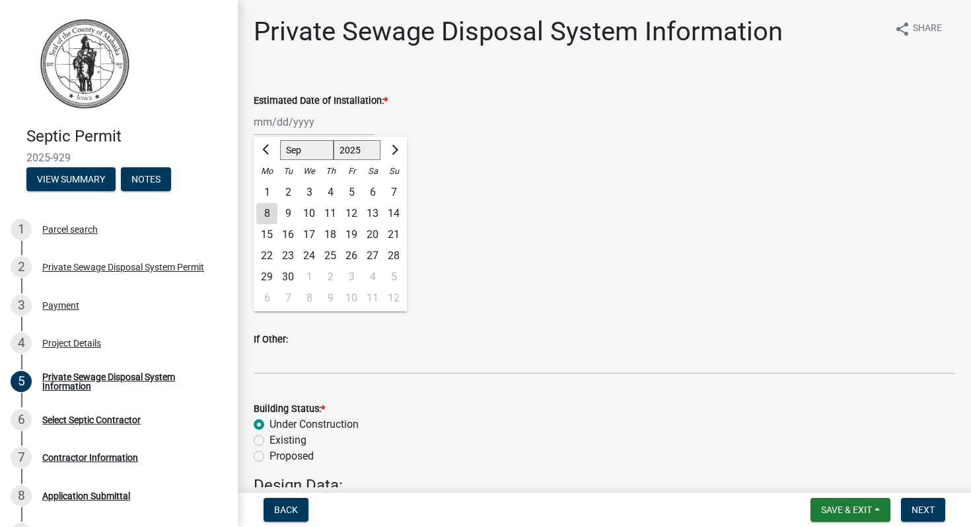
click at [339, 121] on div "Jan Feb Mar Apr May Jun Jul Aug Sep Oct Nov Dec 1525 1526 1527 1528 1529 1530 1…" at bounding box center [314, 121] width 121 height 27
click at [355, 211] on div "12" at bounding box center [351, 213] width 21 height 21
type input "09/12/2025"
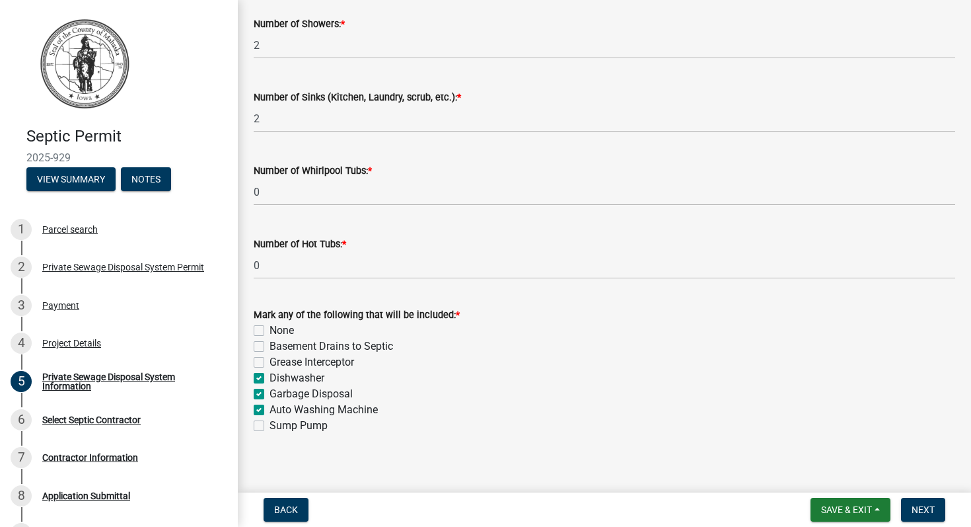
scroll to position [858, 0]
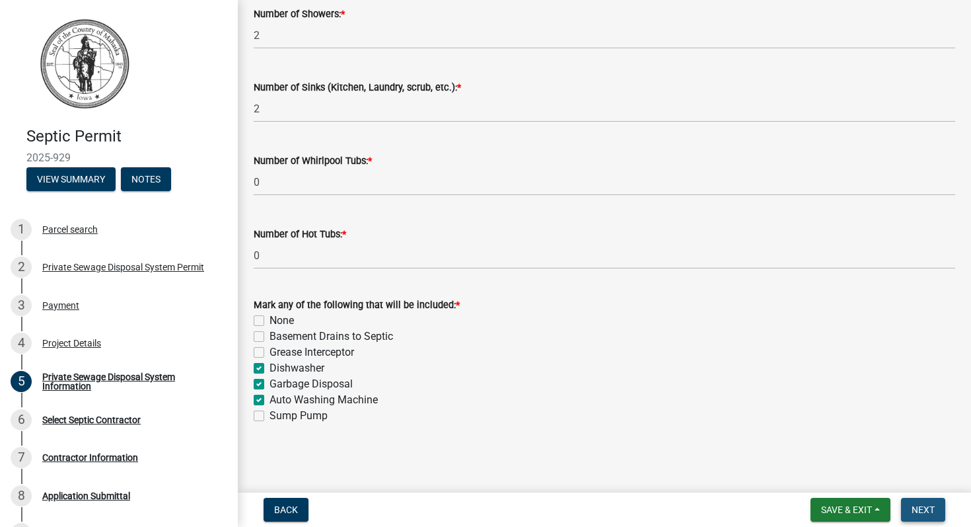
click at [920, 507] on span "Next" at bounding box center [923, 509] width 23 height 11
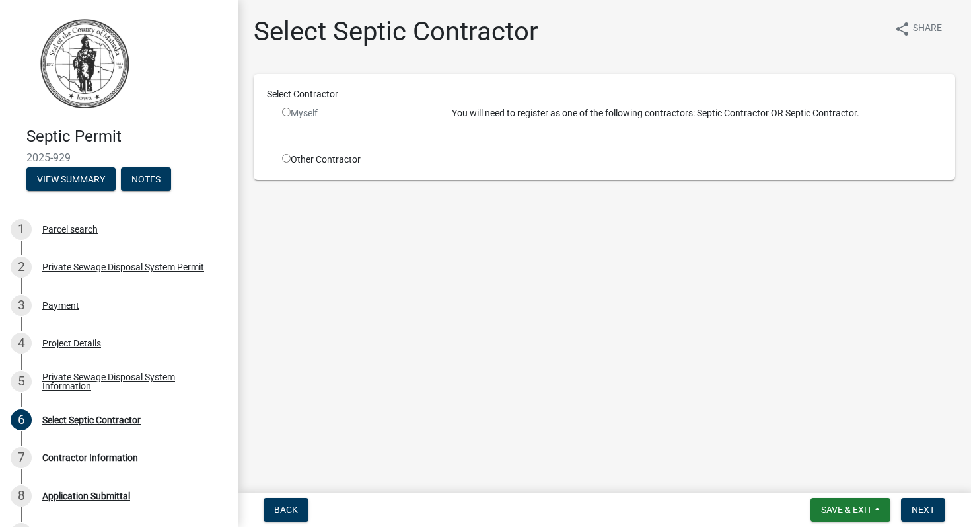
click at [285, 156] on input "radio" at bounding box center [286, 158] width 9 height 9
radio input "true"
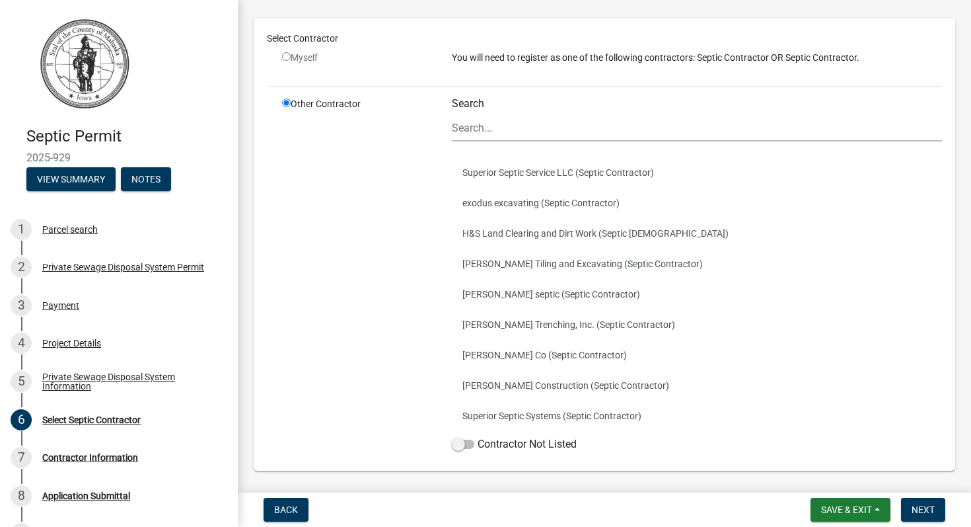
scroll to position [73, 0]
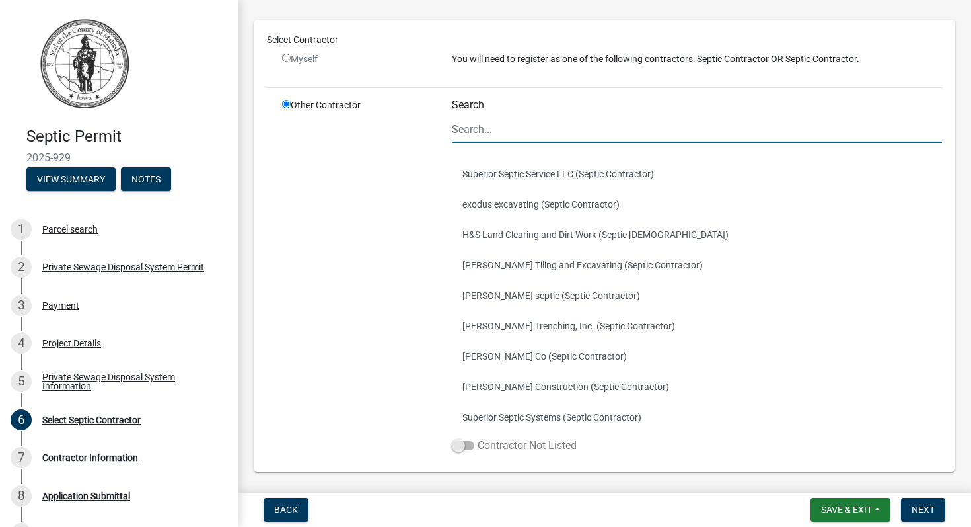
click at [466, 443] on span at bounding box center [463, 445] width 22 height 9
click at [478, 437] on input "Contractor Not Listed" at bounding box center [478, 437] width 0 height 0
click at [515, 127] on input "Search" at bounding box center [697, 129] width 490 height 27
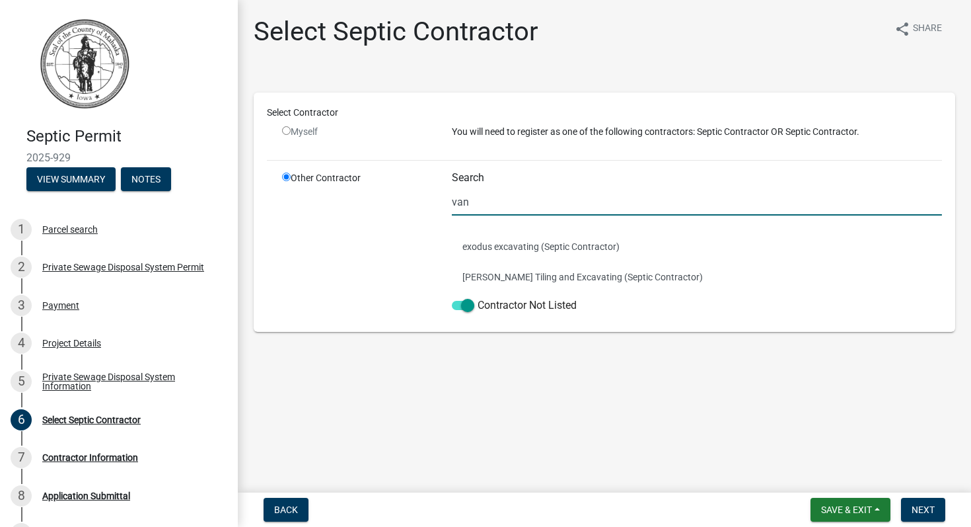
scroll to position [0, 0]
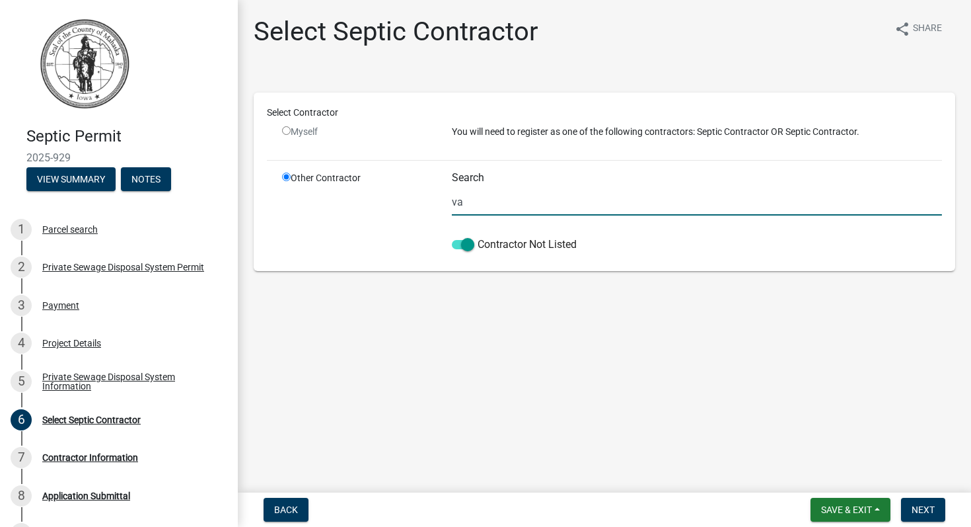
type input "v"
click at [515, 127] on p "You will need to register as one of the following contractors: Septic Contracto…" at bounding box center [697, 132] width 490 height 14
click at [521, 200] on input "Vande Wall" at bounding box center [697, 201] width 490 height 27
type input "Vande Wall plumbing"
click at [475, 175] on label "Search" at bounding box center [468, 177] width 32 height 11
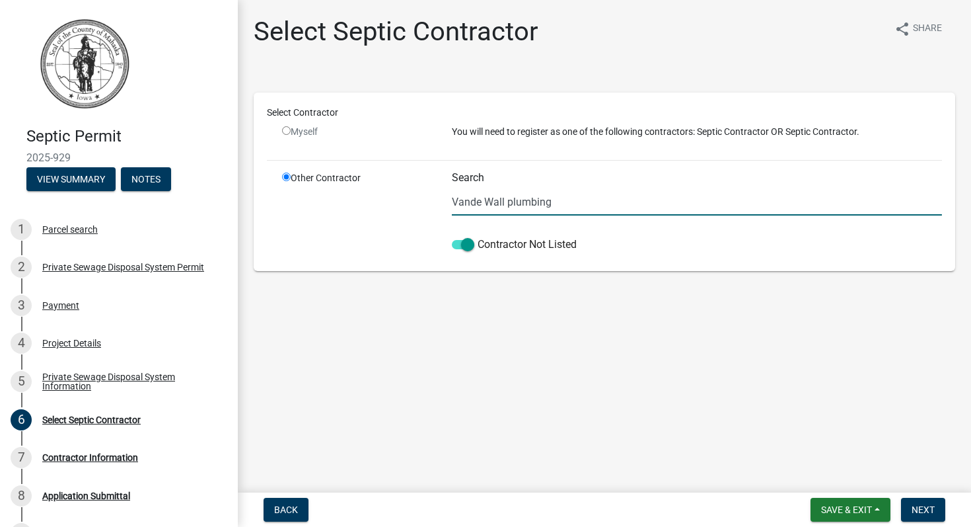
click at [475, 188] on input "Vande Wall plumbing" at bounding box center [697, 201] width 490 height 27
click at [928, 511] on span "Next" at bounding box center [923, 509] width 23 height 11
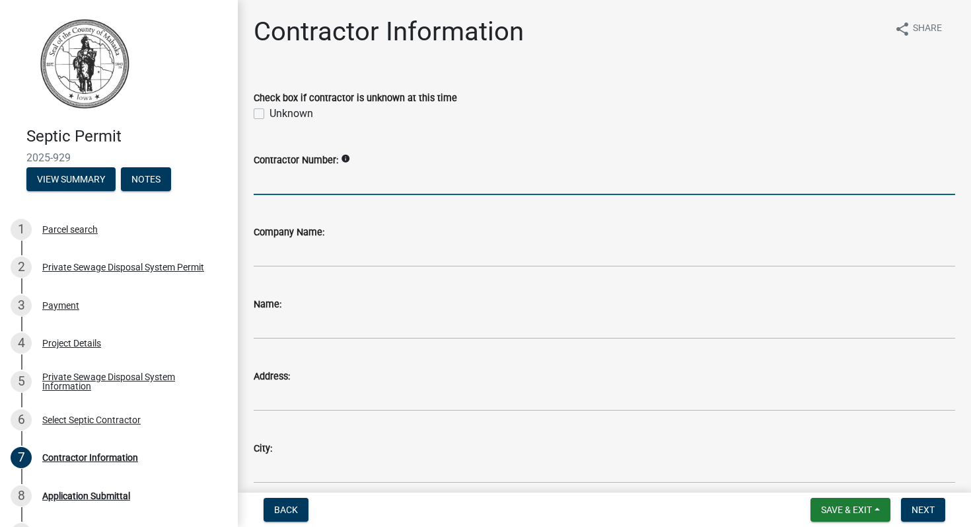
click at [372, 178] on input "Contractor Number:" at bounding box center [605, 181] width 702 height 27
click at [359, 229] on div "Company Name:" at bounding box center [605, 232] width 702 height 16
click at [365, 235] on div "Company Name:" at bounding box center [605, 232] width 702 height 16
click at [396, 170] on input "Contractor Number:" at bounding box center [605, 181] width 702 height 27
click at [376, 244] on input "Company Name:" at bounding box center [605, 253] width 702 height 27
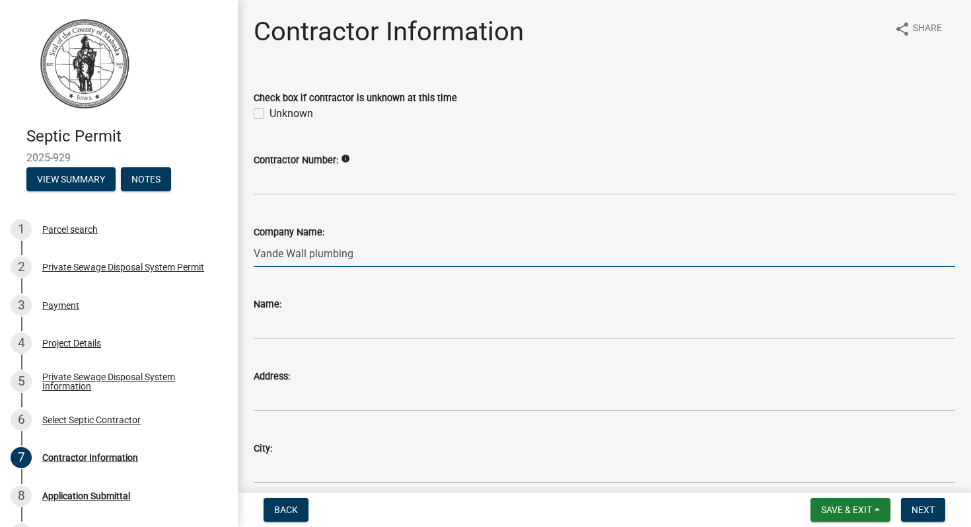
type input "Vande Wall plumbing"
click at [352, 324] on input "Name:" at bounding box center [605, 325] width 702 height 27
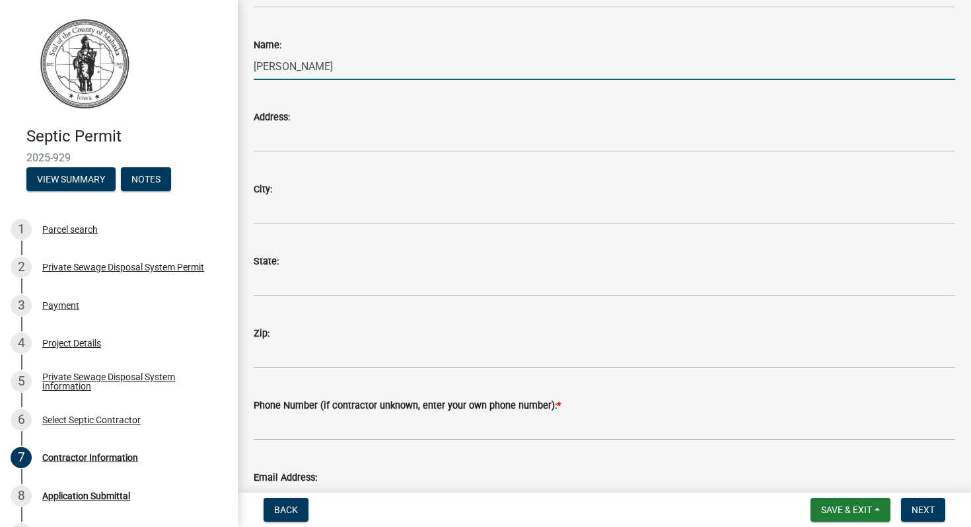
scroll to position [264, 0]
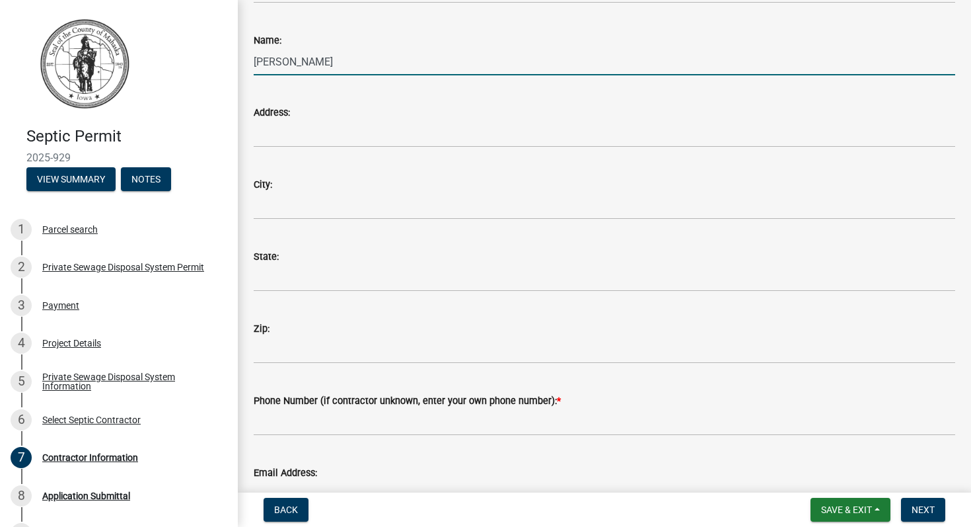
type input "Luke Vande Wall"
click at [344, 200] on input "City:" at bounding box center [605, 205] width 702 height 27
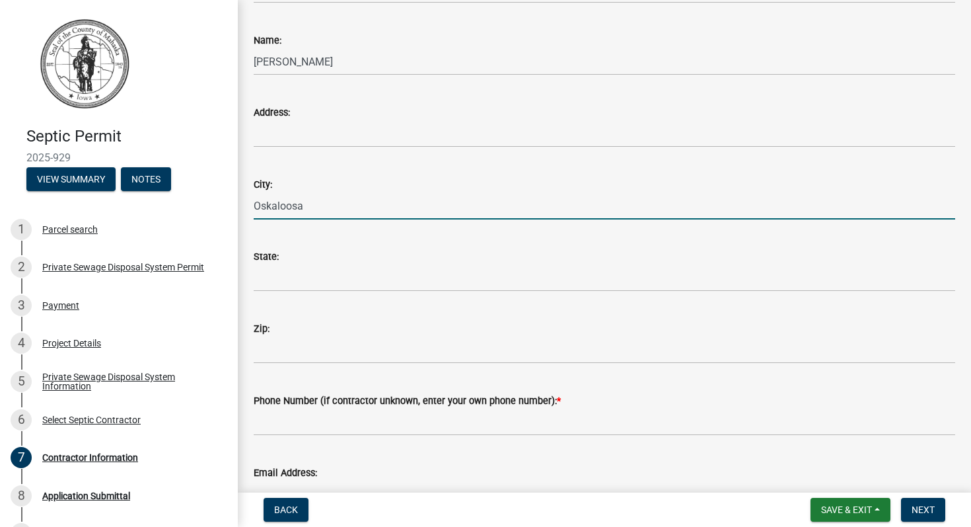
type input "Oskaloosa"
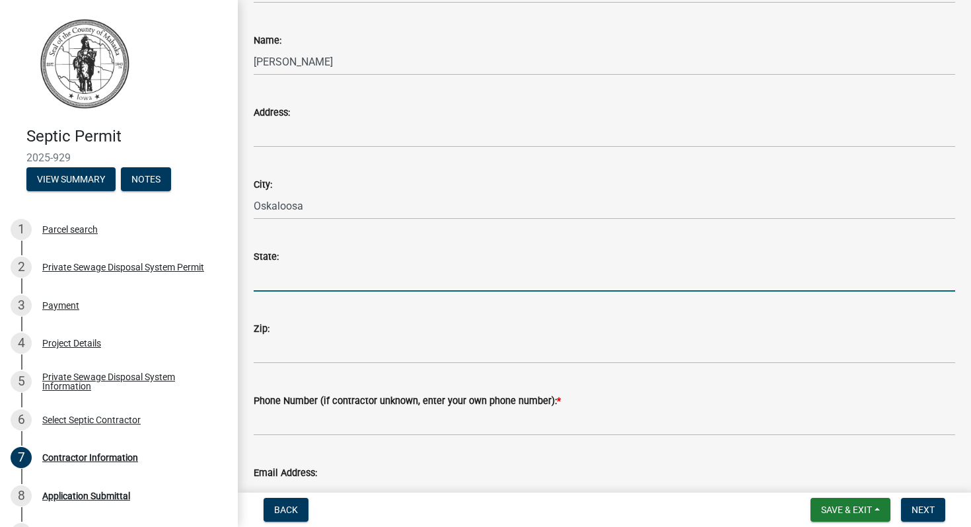
click at [301, 271] on input "State:" at bounding box center [605, 277] width 702 height 27
type input "Iowa"
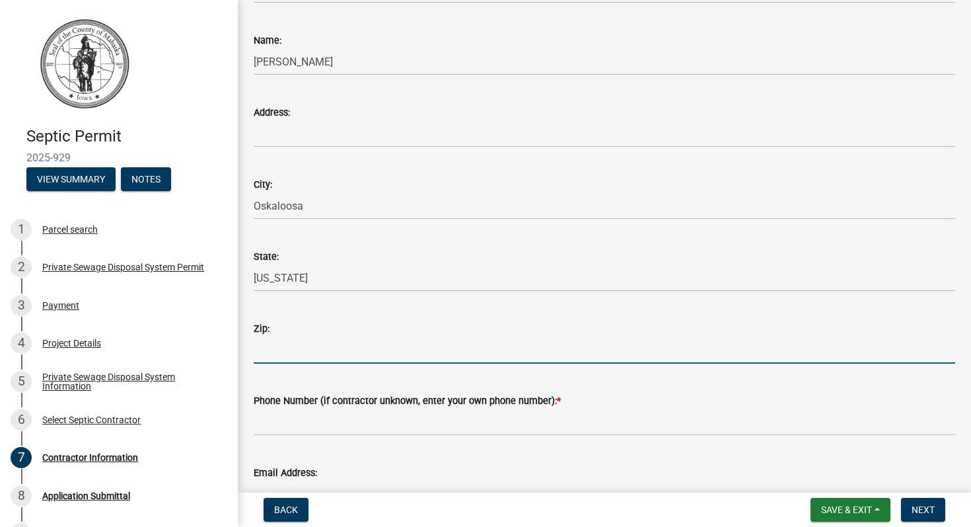
click at [301, 338] on input "Zip:" at bounding box center [605, 349] width 702 height 27
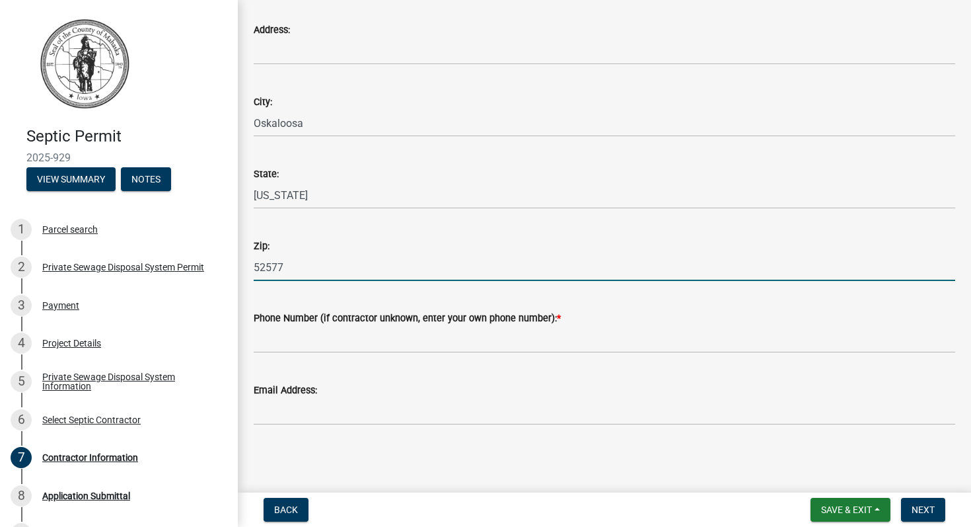
type input "52577"
click at [681, 314] on div "Phone Number (if contractor unknown, enter your own phone number): *" at bounding box center [605, 318] width 702 height 16
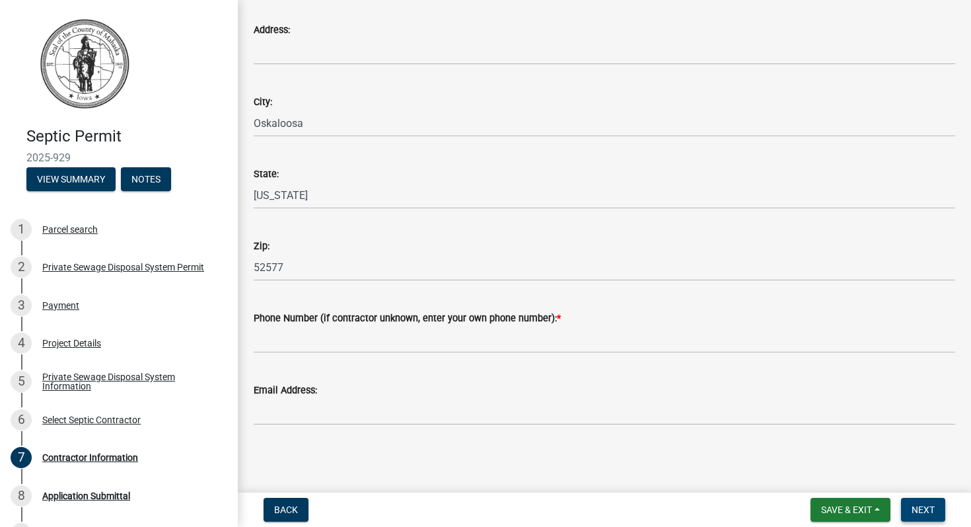
click at [919, 505] on span "Next" at bounding box center [923, 509] width 23 height 11
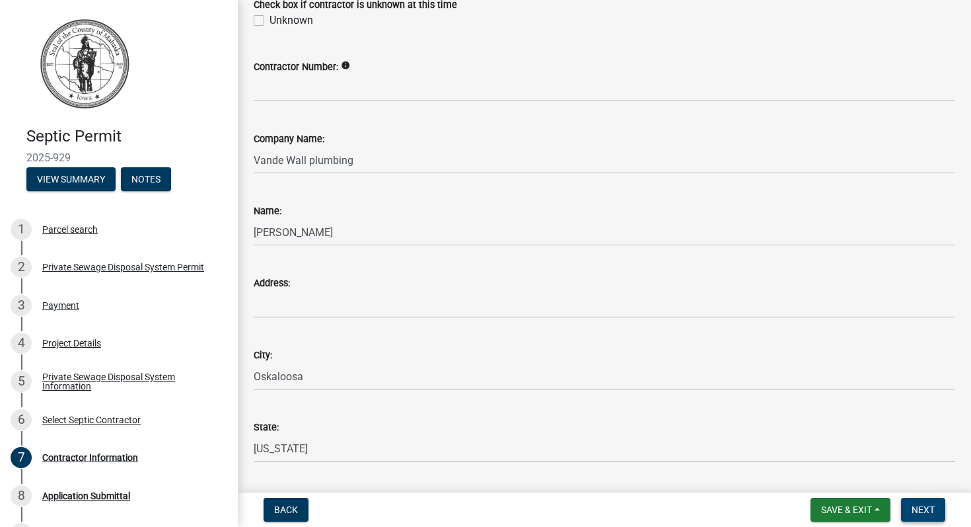
scroll to position [0, 0]
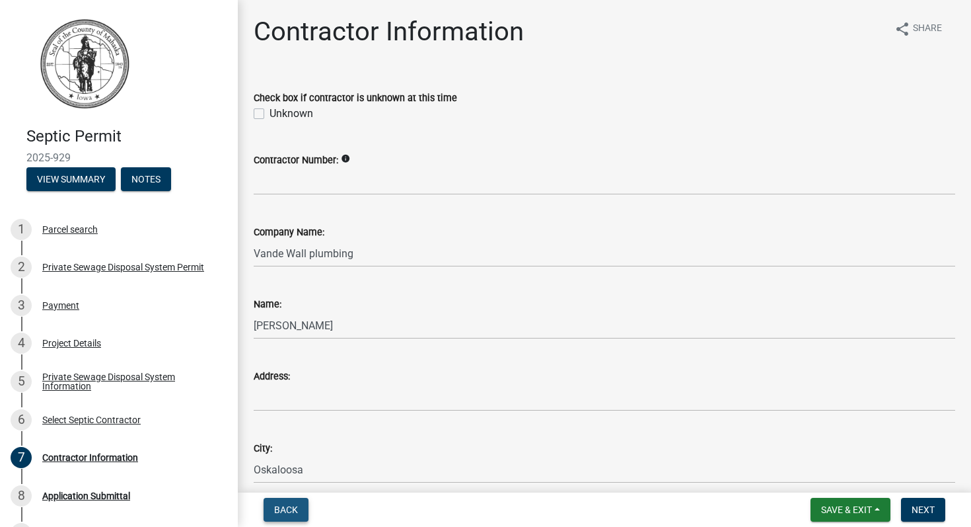
click at [285, 504] on span "Back" at bounding box center [286, 509] width 24 height 11
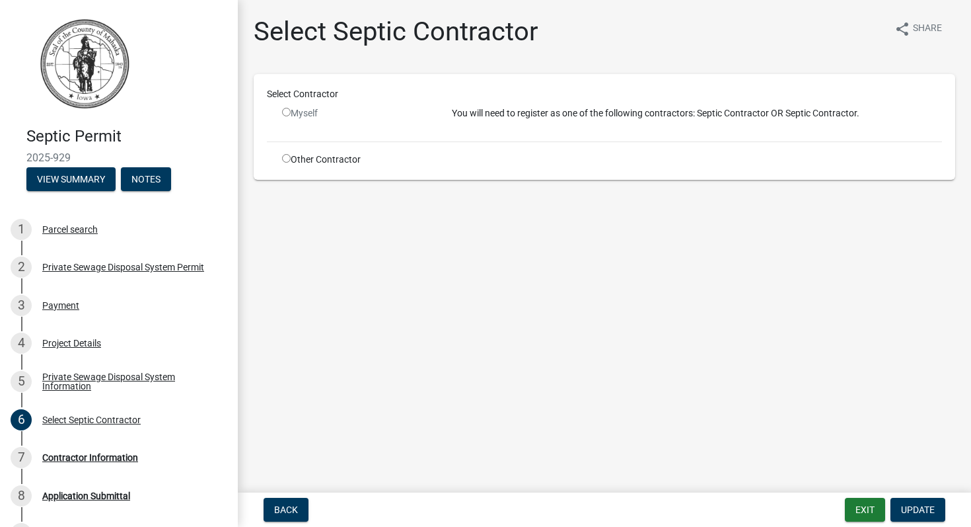
click at [286, 156] on input "radio" at bounding box center [286, 158] width 9 height 9
radio input "true"
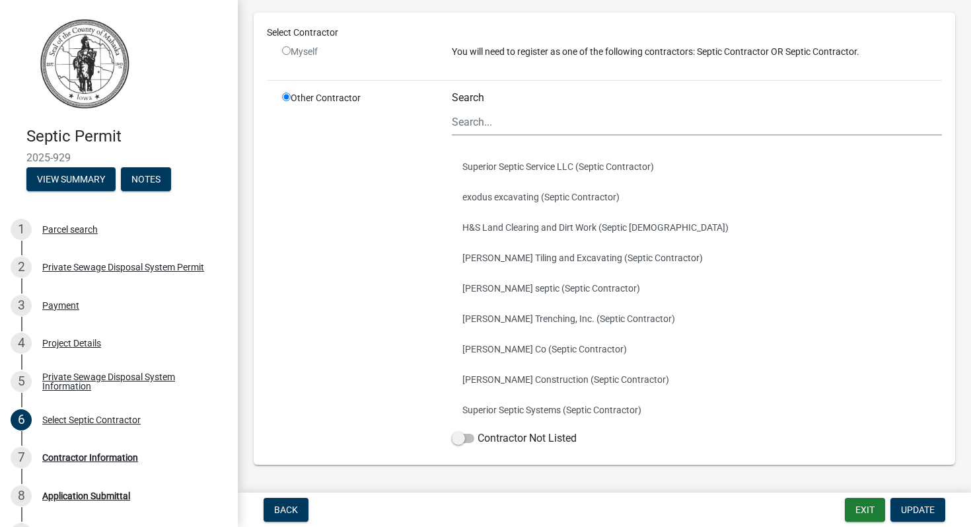
scroll to position [119, 0]
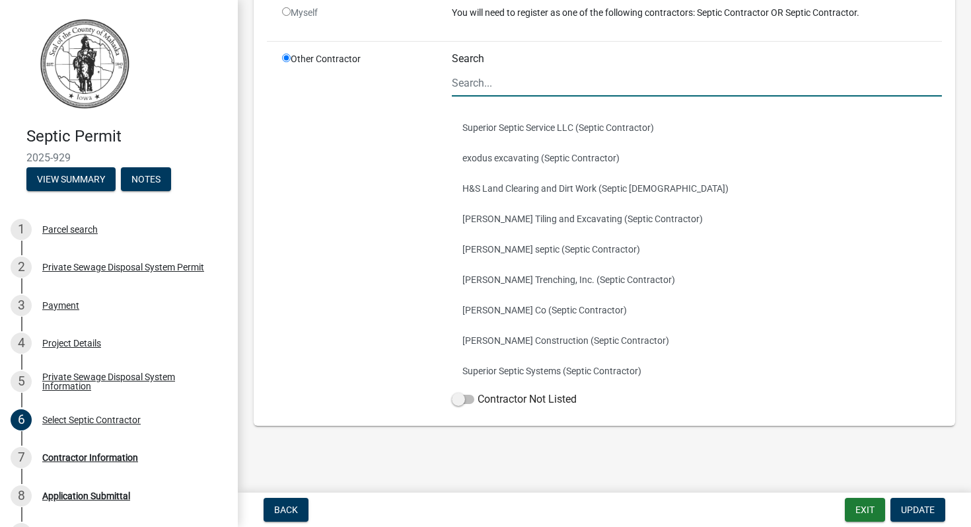
click at [520, 79] on input "Search" at bounding box center [697, 82] width 490 height 27
type input "Vande Wall plumbing"
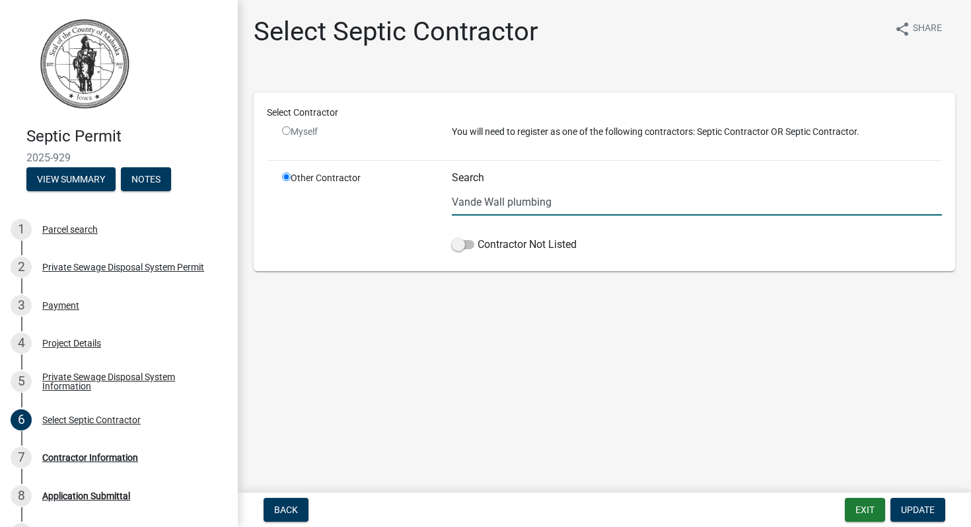
scroll to position [0, 0]
click at [918, 507] on span "Update" at bounding box center [918, 509] width 34 height 11
click at [918, 506] on span "Update" at bounding box center [918, 509] width 34 height 11
click at [492, 242] on label "Contractor Not Listed" at bounding box center [514, 245] width 125 height 16
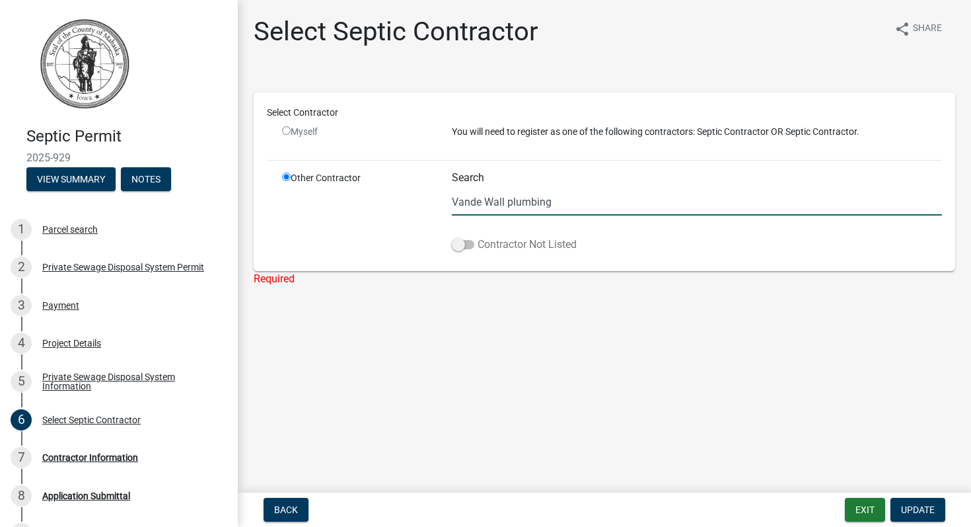
click at [478, 237] on input "Contractor Not Listed" at bounding box center [478, 237] width 0 height 0
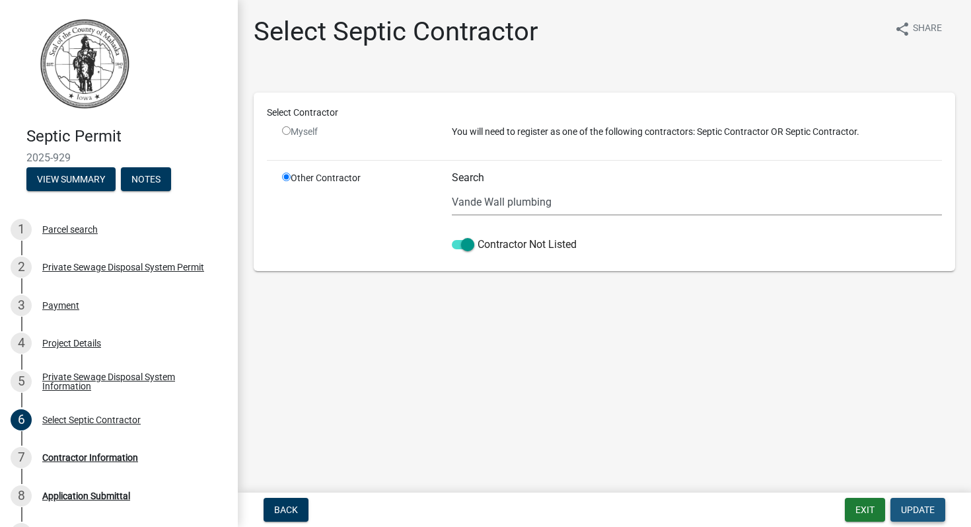
click at [918, 507] on span "Update" at bounding box center [918, 509] width 34 height 11
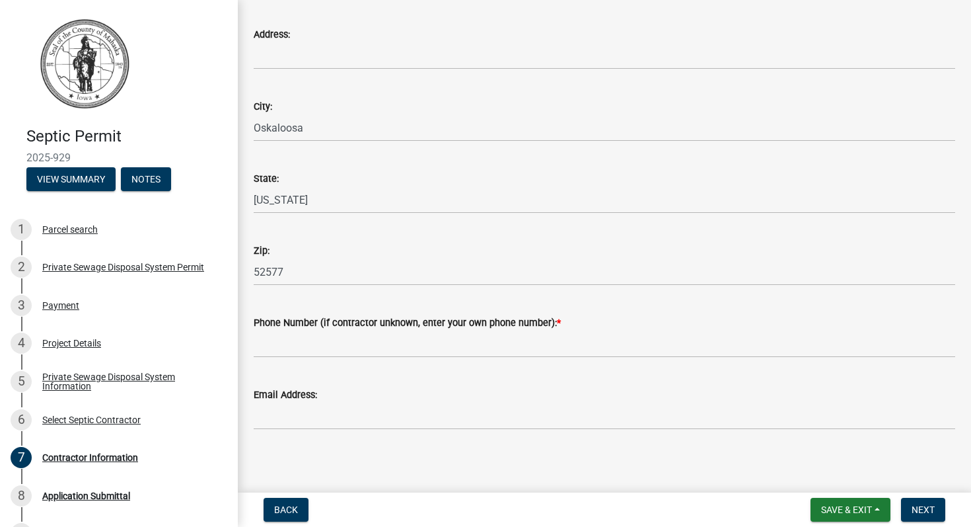
scroll to position [346, 0]
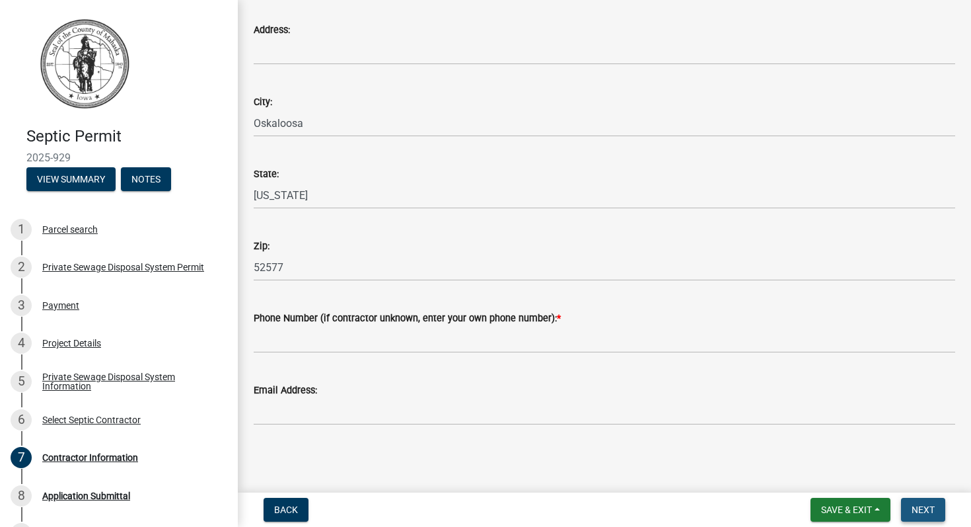
click at [926, 508] on span "Next" at bounding box center [923, 509] width 23 height 11
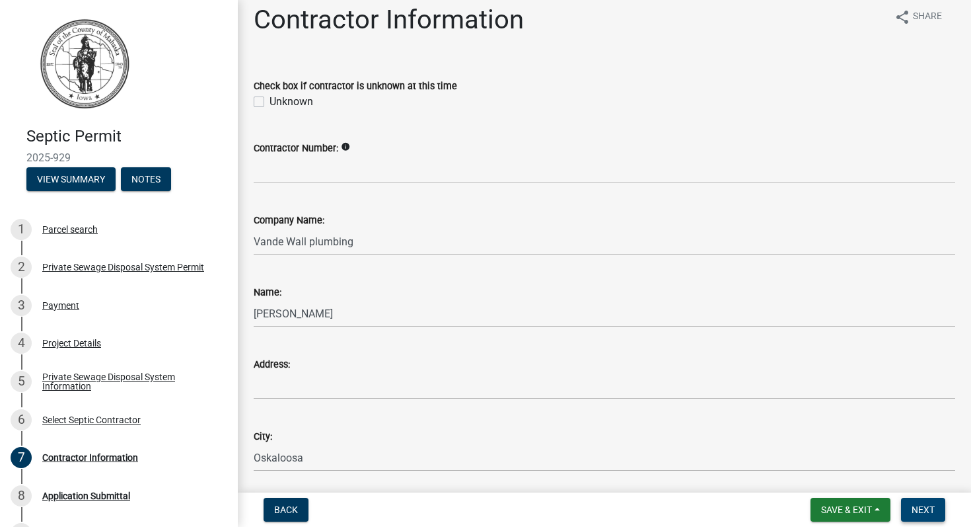
scroll to position [0, 0]
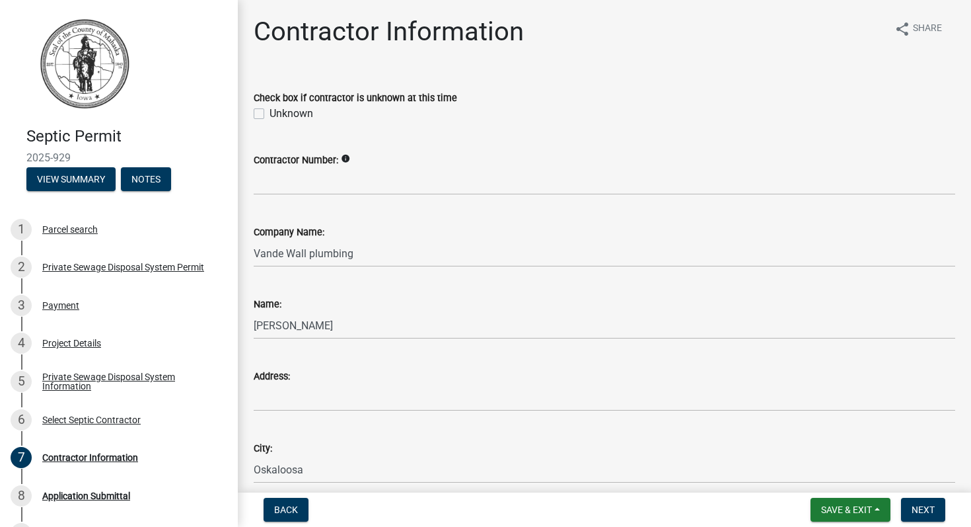
click at [348, 159] on icon "info" at bounding box center [345, 158] width 9 height 9
click at [429, 128] on wm-data-entity-input "Check box if contractor is unknown at this time Unknown" at bounding box center [605, 103] width 702 height 59
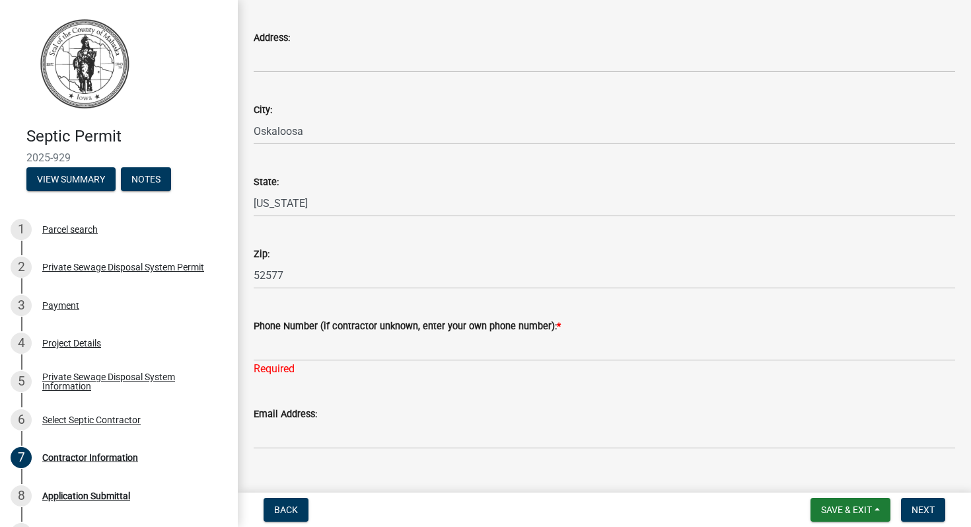
scroll to position [362, 0]
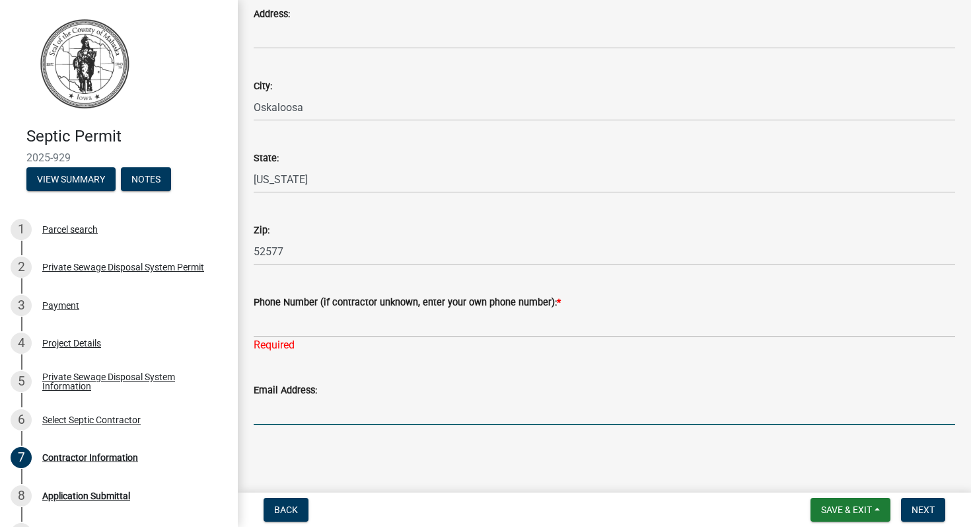
click at [349, 399] on input "Email Address:" at bounding box center [605, 411] width 702 height 27
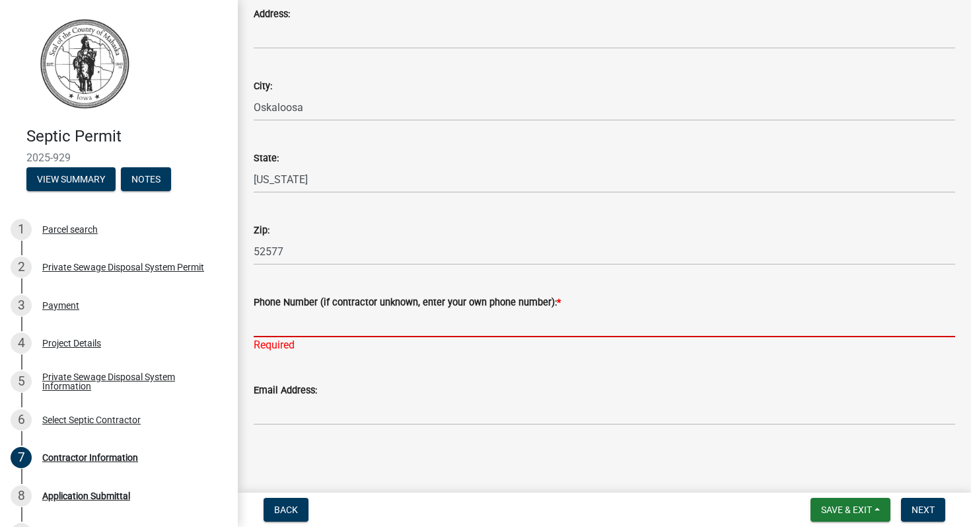
click at [347, 320] on input "Phone Number (if contractor unknown, enter your own phone number): *" at bounding box center [605, 323] width 702 height 27
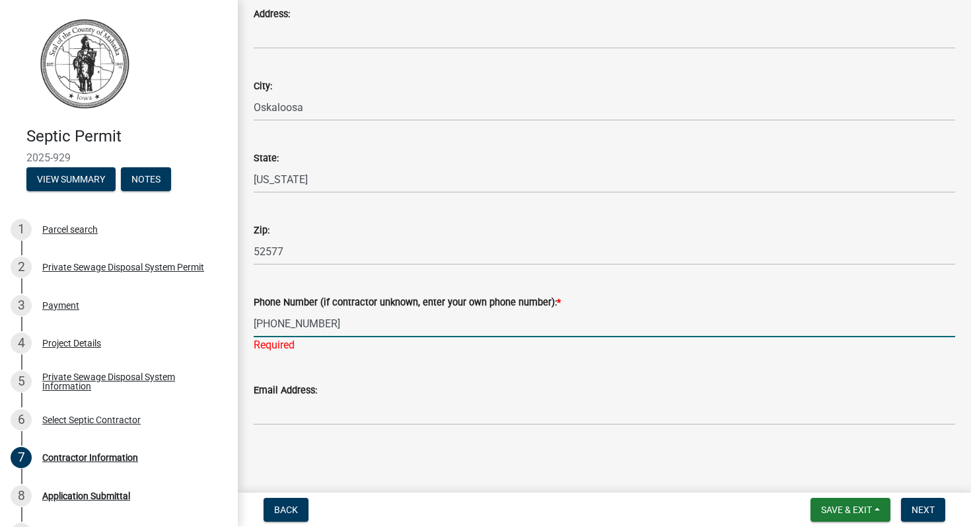
type input "641 6603655"
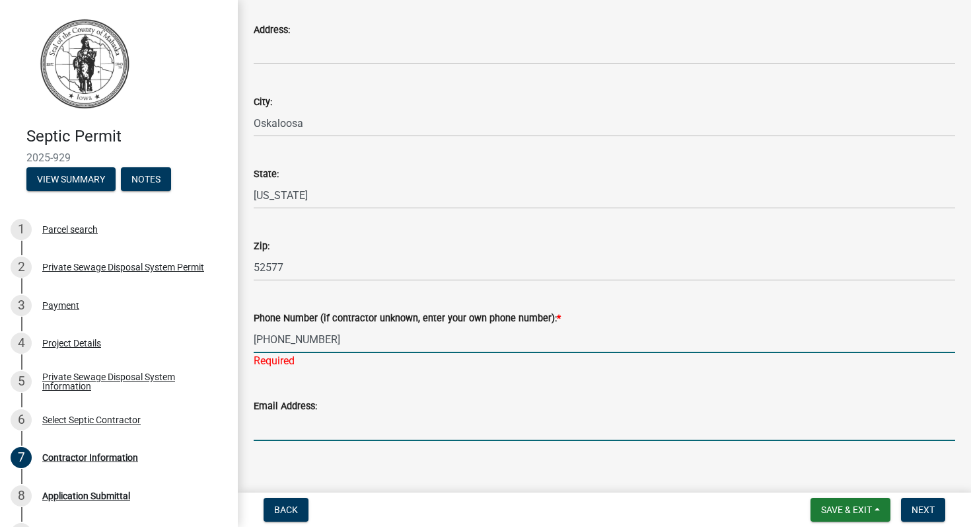
click at [445, 414] on input "Email Address:" at bounding box center [605, 427] width 702 height 27
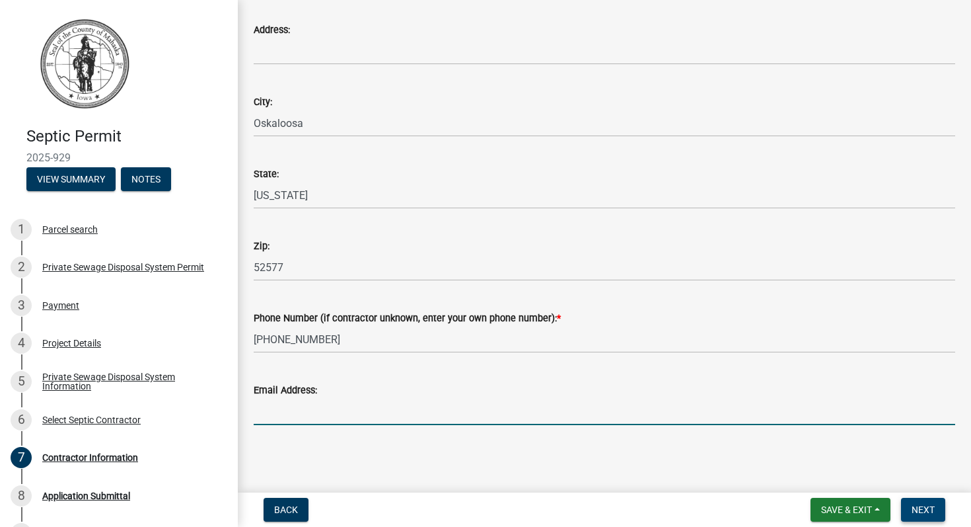
click at [921, 505] on span "Next" at bounding box center [923, 509] width 23 height 11
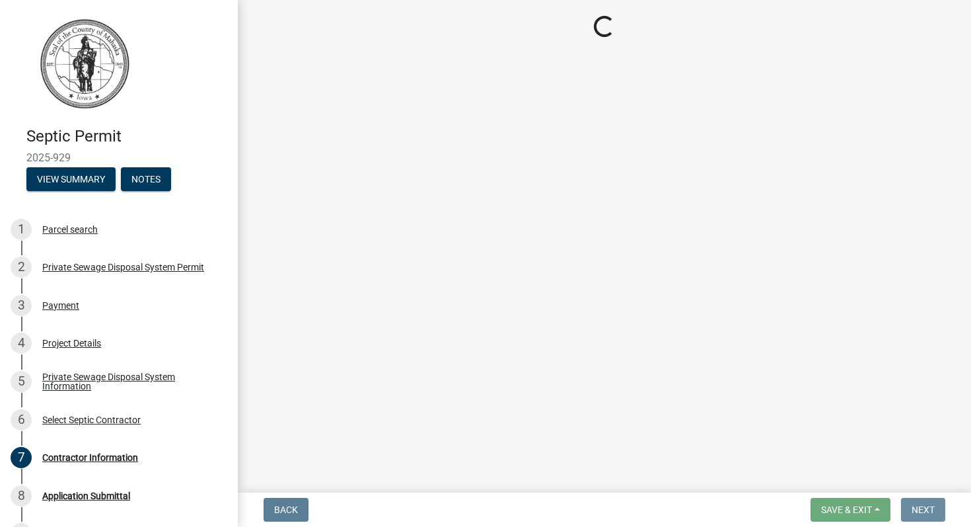
scroll to position [0, 0]
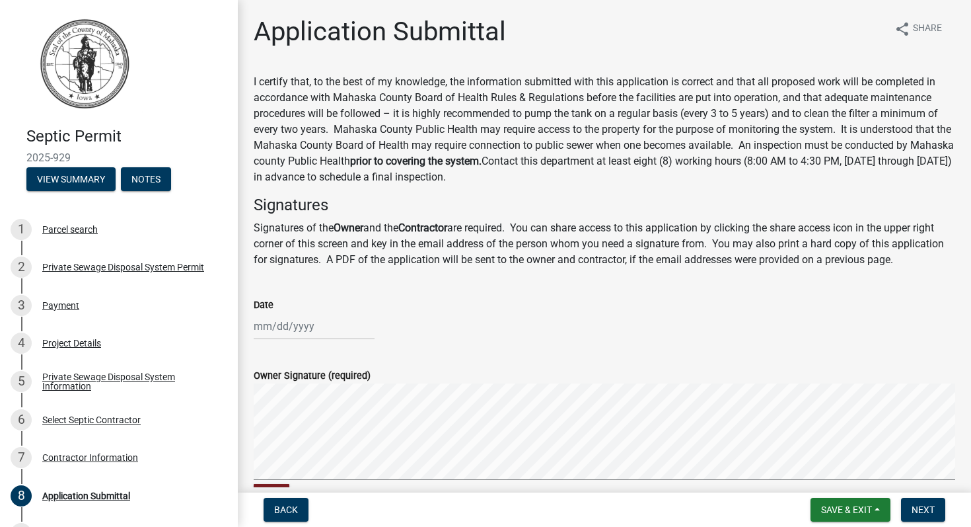
select select "9"
select select "2025"
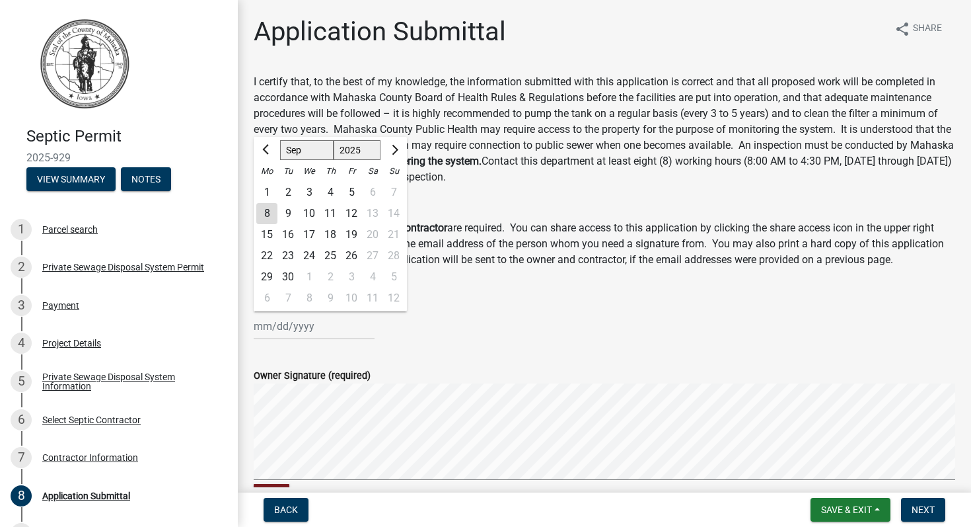
click at [307, 331] on input "Date" at bounding box center [314, 326] width 121 height 27
click at [270, 212] on div "8" at bounding box center [266, 213] width 21 height 21
type input "09/08/2025"
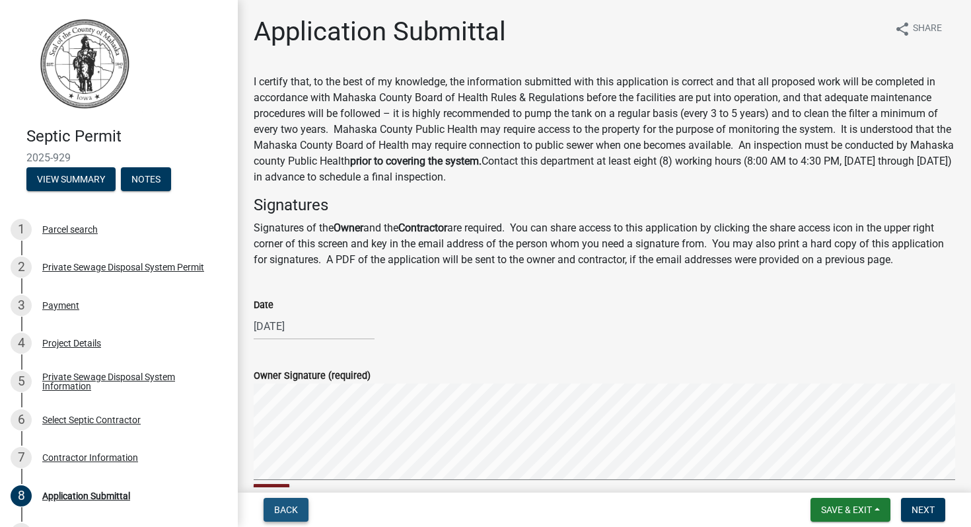
click at [293, 505] on span "Back" at bounding box center [286, 509] width 24 height 11
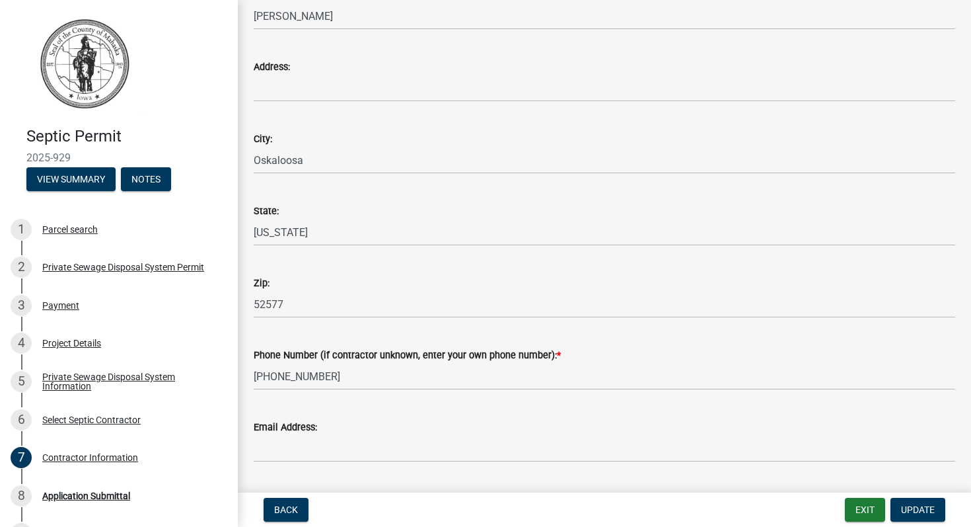
scroll to position [346, 0]
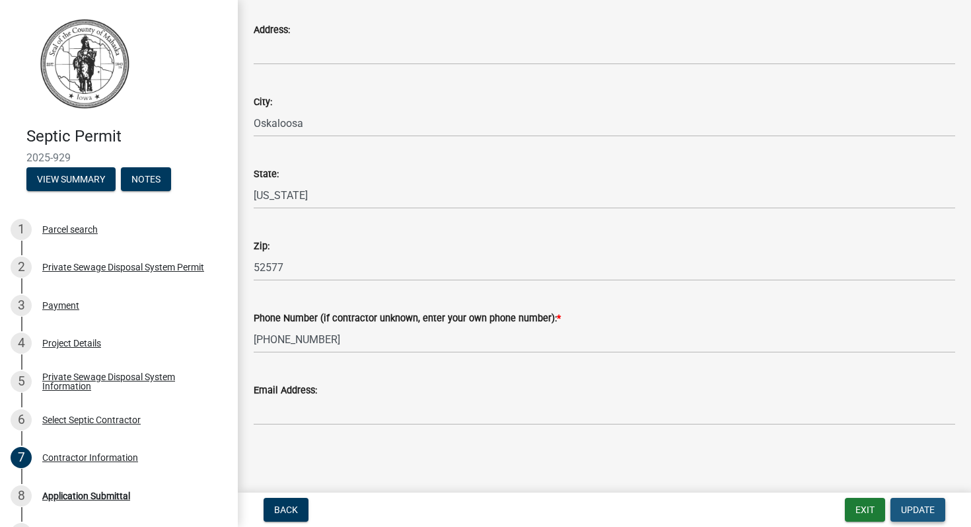
click at [914, 507] on span "Update" at bounding box center [918, 509] width 34 height 11
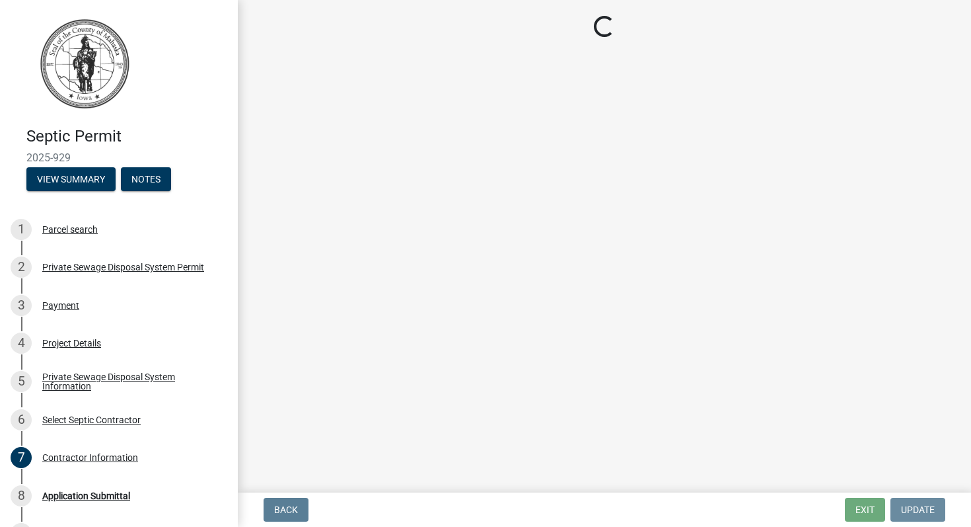
scroll to position [0, 0]
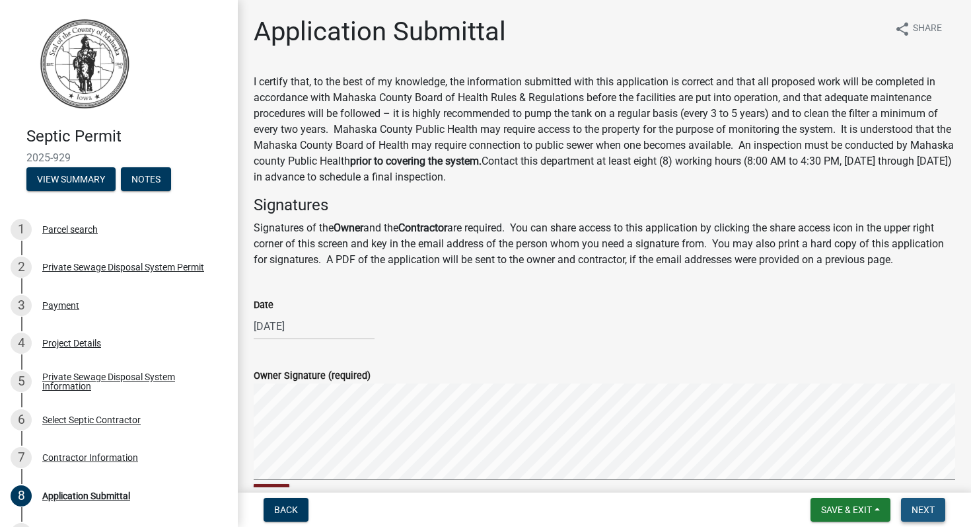
click at [926, 509] on span "Next" at bounding box center [923, 509] width 23 height 11
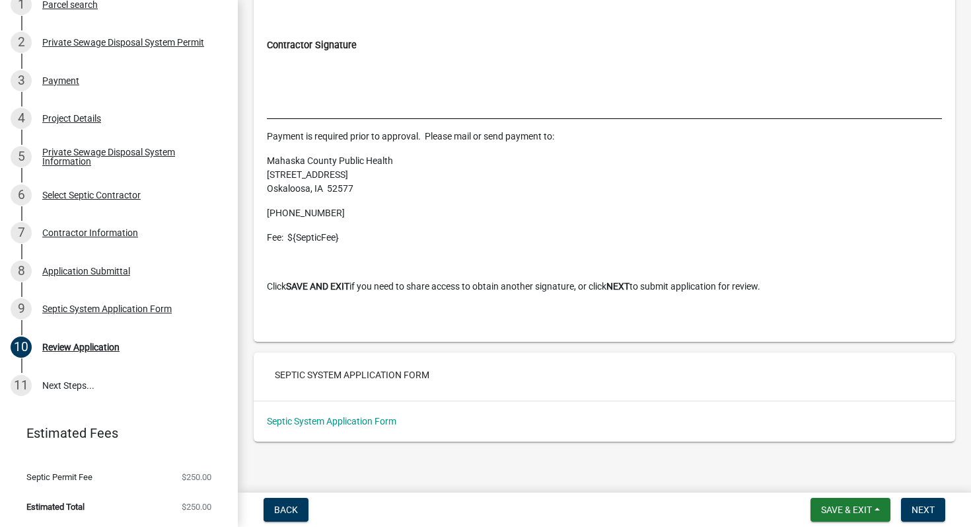
scroll to position [5126, 0]
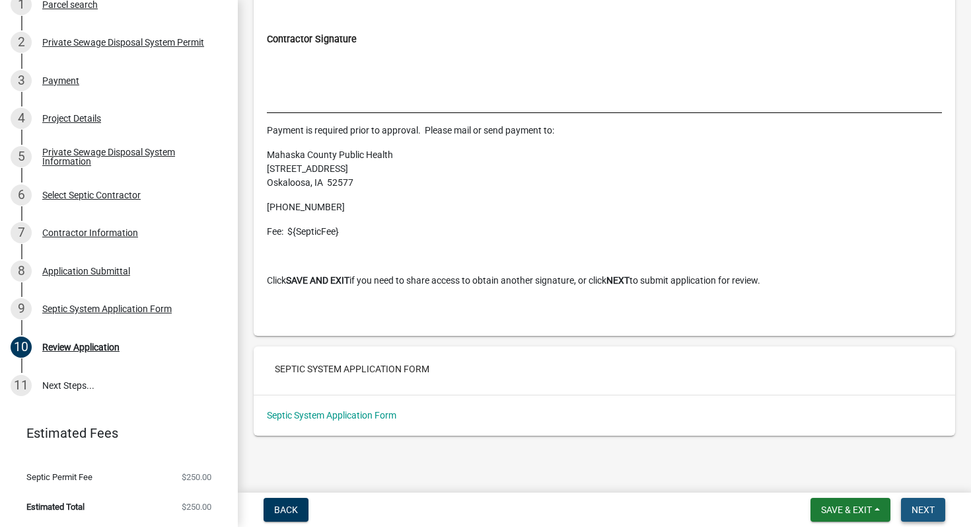
click at [926, 509] on span "Next" at bounding box center [923, 509] width 23 height 11
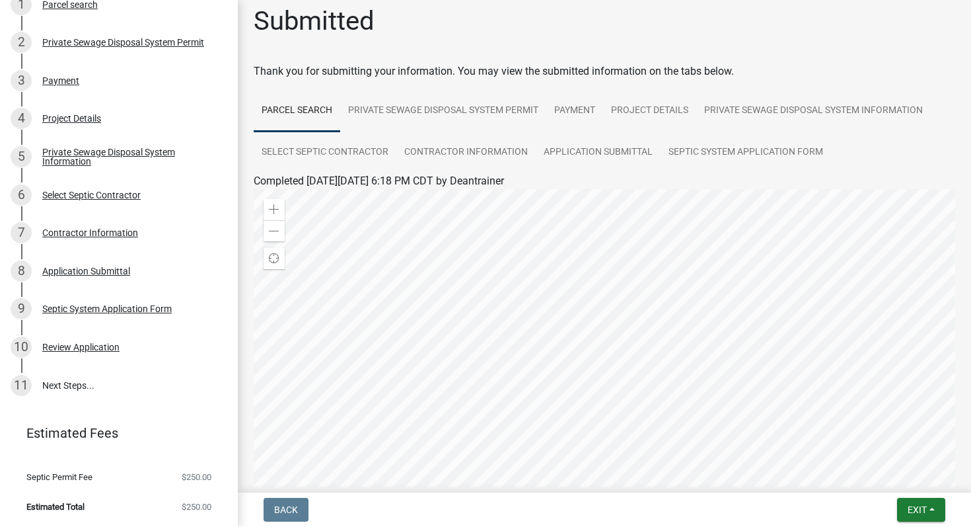
scroll to position [0, 0]
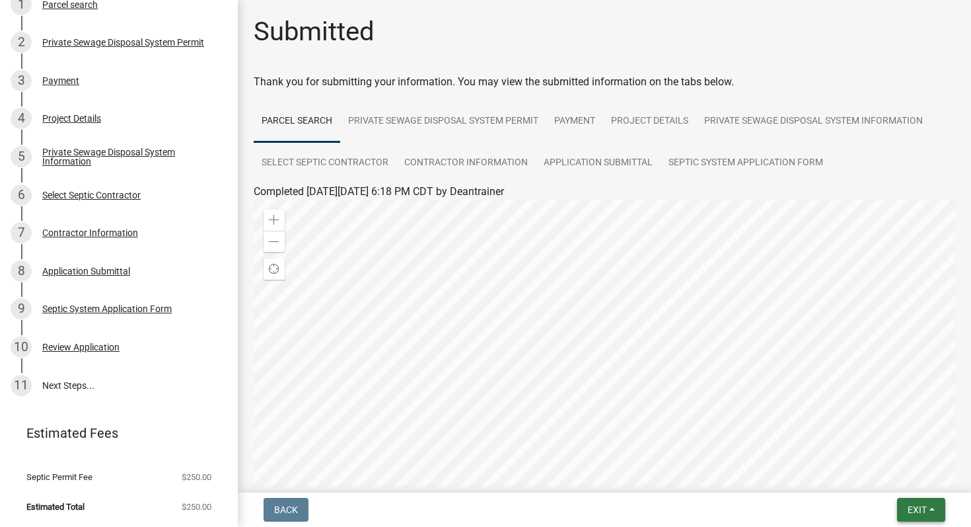
click at [922, 508] on span "Exit" at bounding box center [917, 509] width 19 height 11
click at [900, 474] on button "Save & Exit" at bounding box center [893, 475] width 106 height 32
